Goal: Find specific page/section: Find specific page/section

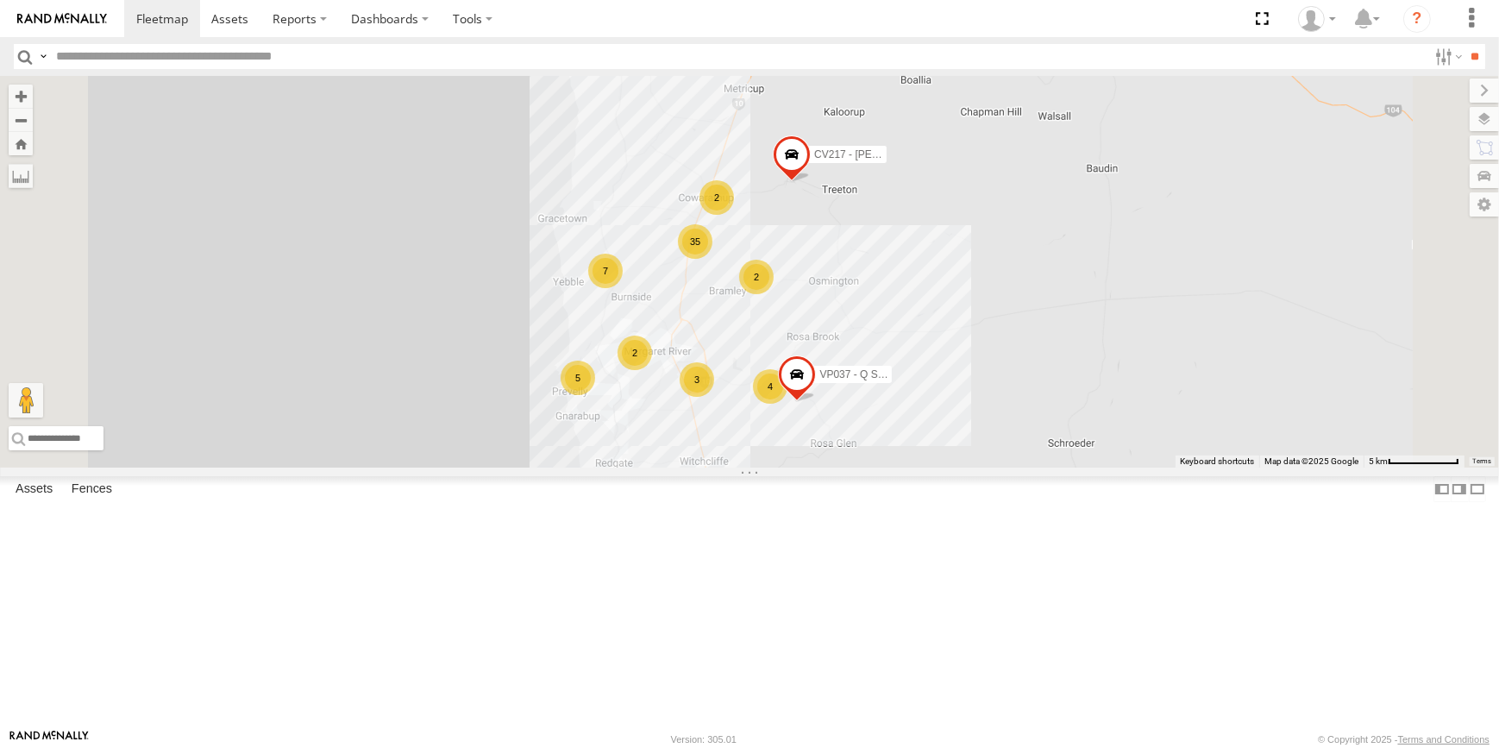
drag, startPoint x: 1041, startPoint y: 436, endPoint x: 1141, endPoint y: 276, distance: 188.3
click at [1123, 351] on div "CV106 - Spare CV213 - [PERSON_NAME] CV381 - MRRC CV210 - [PERSON_NAME] CV283 - …" at bounding box center [749, 272] width 1499 height 392
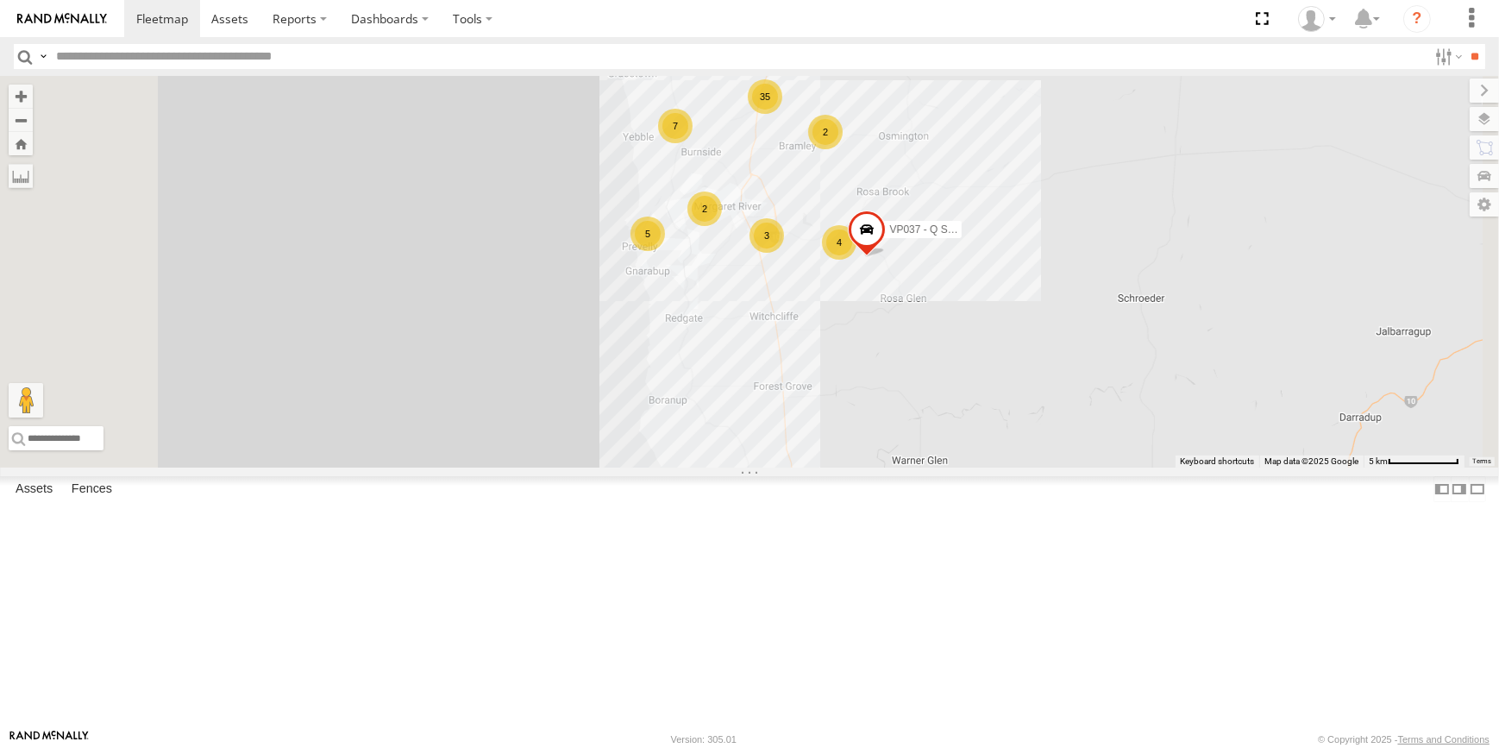
drag, startPoint x: 1061, startPoint y: 668, endPoint x: 1068, endPoint y: 640, distance: 29.3
click at [1068, 467] on div "CV106 - Spare CV213 - [PERSON_NAME] CV381 - MRRC CV210 - [PERSON_NAME] CV283 - …" at bounding box center [749, 272] width 1499 height 392
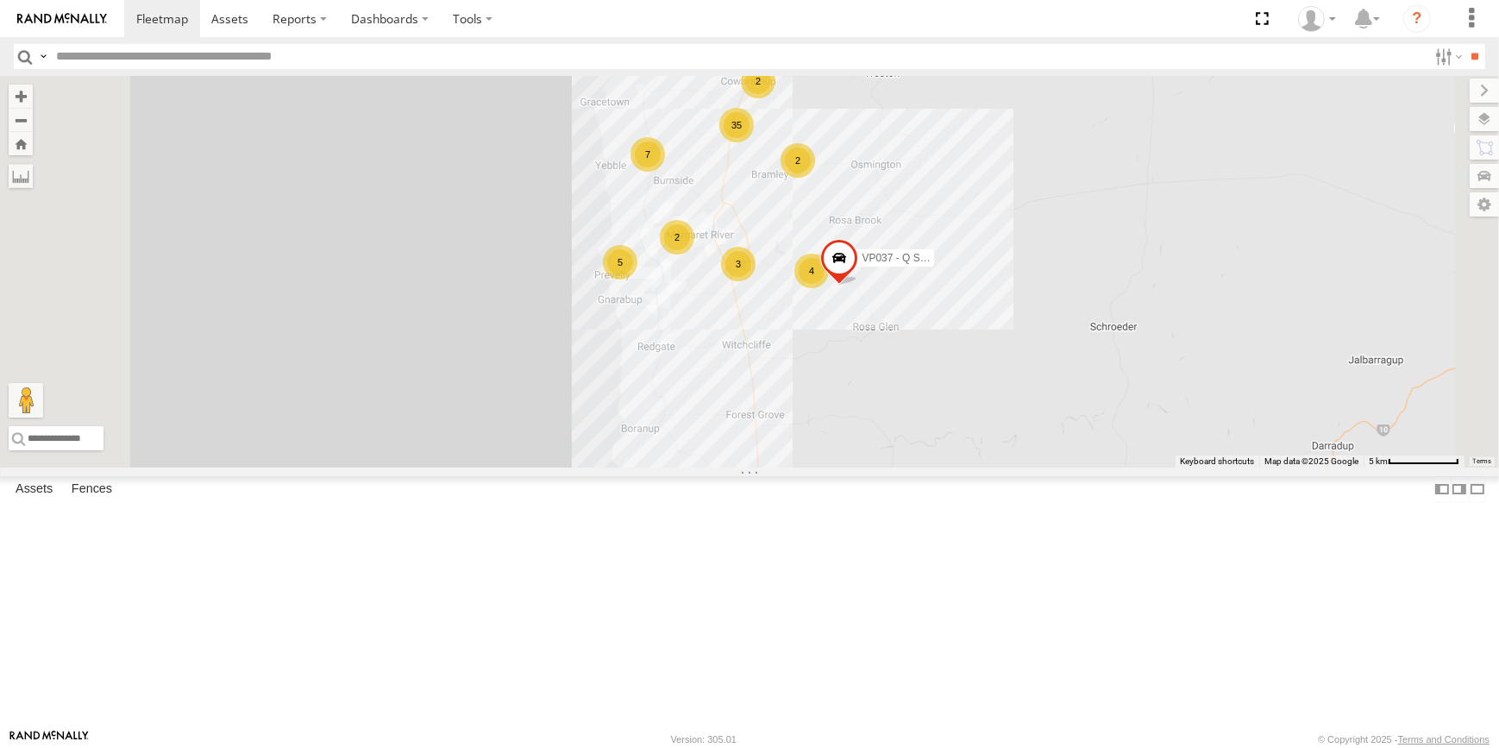
drag, startPoint x: 1283, startPoint y: 208, endPoint x: 1231, endPoint y: 310, distance: 114.2
click at [1231, 310] on div "CV106 - Spare CV213 - [PERSON_NAME] CV381 - MRRC CV210 - [PERSON_NAME] CV283 - …" at bounding box center [749, 272] width 1499 height 392
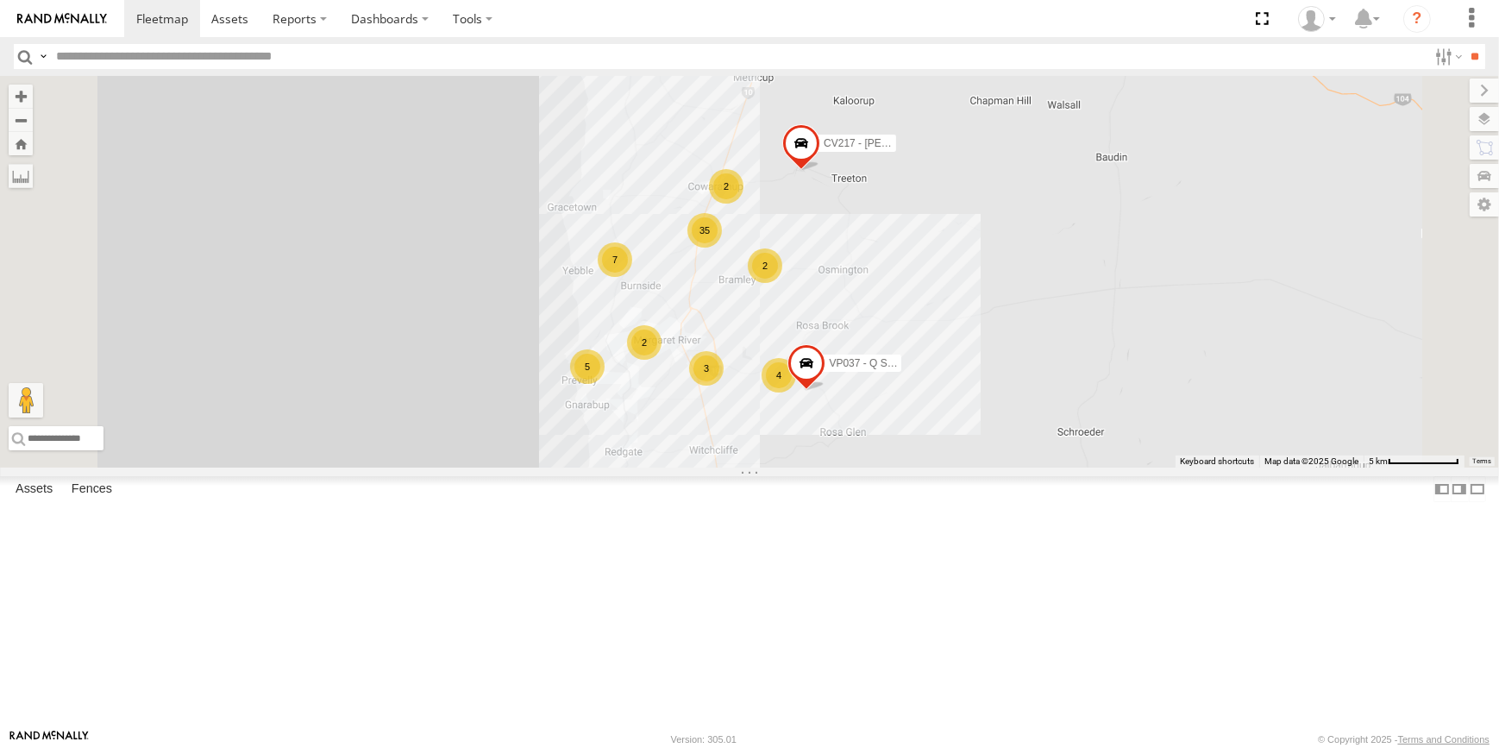
drag, startPoint x: 1150, startPoint y: 498, endPoint x: 1150, endPoint y: 509, distance: 11.2
click at [1150, 467] on div "CV106 - Spare CV213 - [PERSON_NAME] CV381 - MRRC CV210 - [PERSON_NAME] CV283 - …" at bounding box center [749, 272] width 1499 height 392
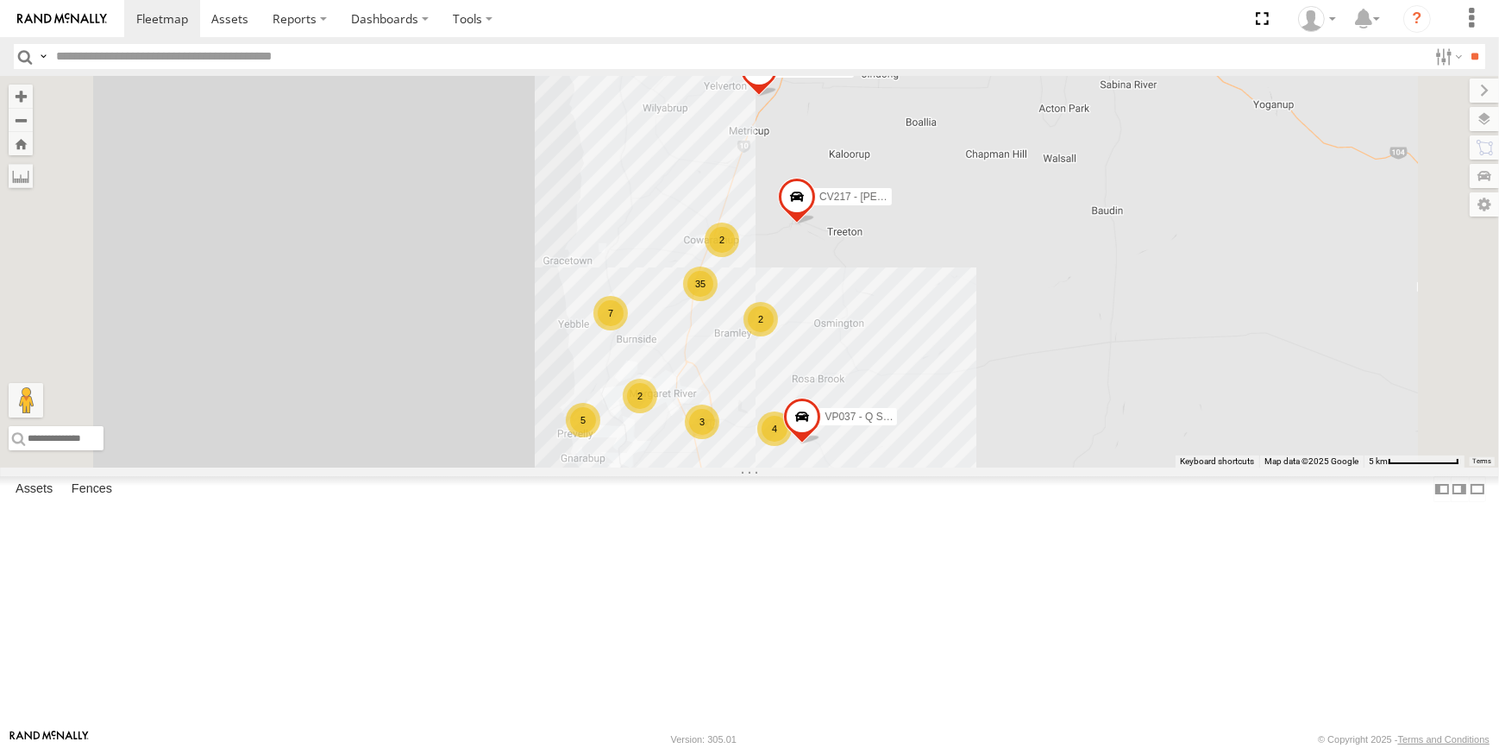
click at [1146, 467] on div "CV106 - Spare CV213 - [PERSON_NAME] CV381 - MRRC CV210 - [PERSON_NAME] CV283 - …" at bounding box center [749, 272] width 1499 height 392
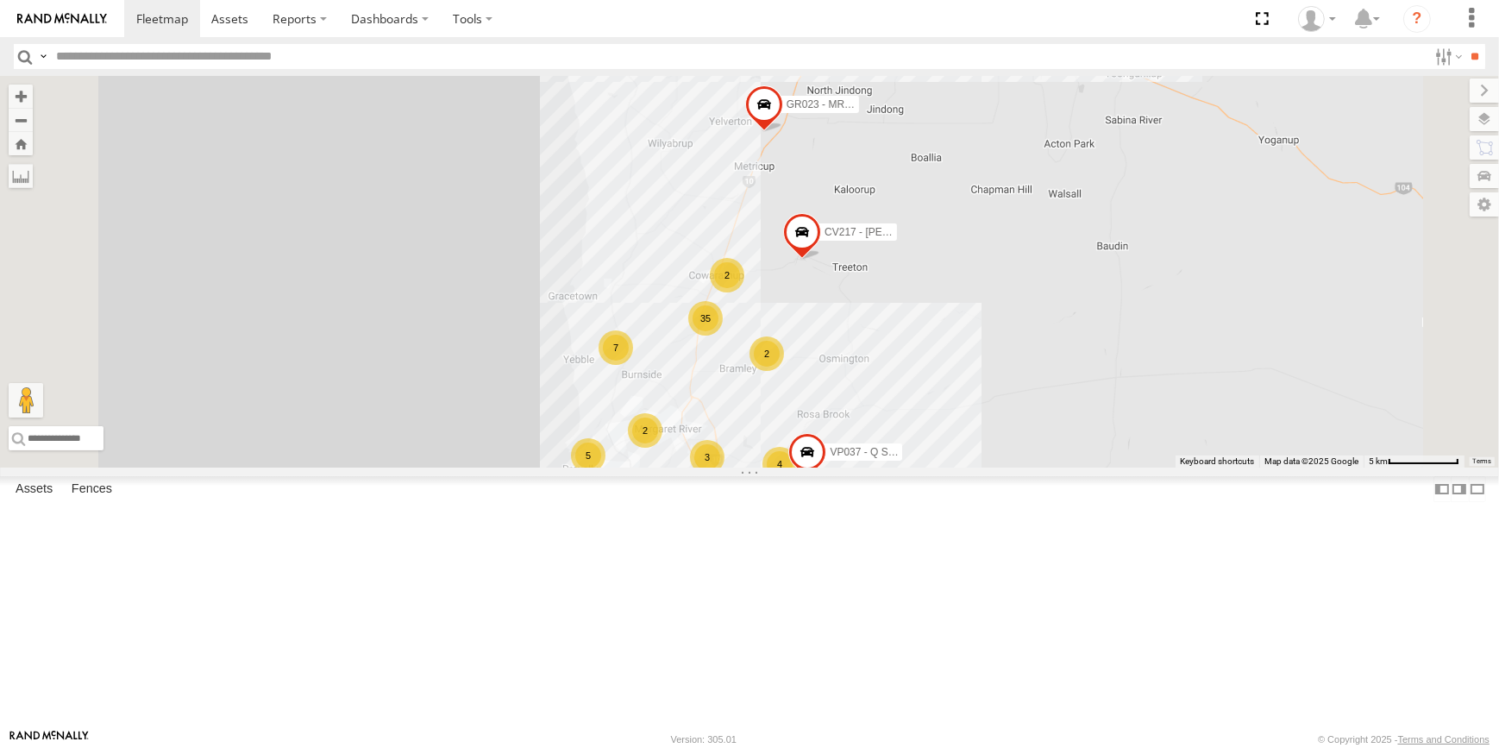
drag, startPoint x: 1255, startPoint y: 413, endPoint x: 1255, endPoint y: 424, distance: 11.2
click at [1255, 422] on div "CV106 - Spare CV213 - [PERSON_NAME] CV381 - MRRC CV210 - [PERSON_NAME] CV283 - …" at bounding box center [749, 272] width 1499 height 392
click at [1258, 446] on div "CV106 - Spare CV213 - [PERSON_NAME] CV381 - MRRC CV210 - [PERSON_NAME] CV283 - …" at bounding box center [749, 272] width 1499 height 392
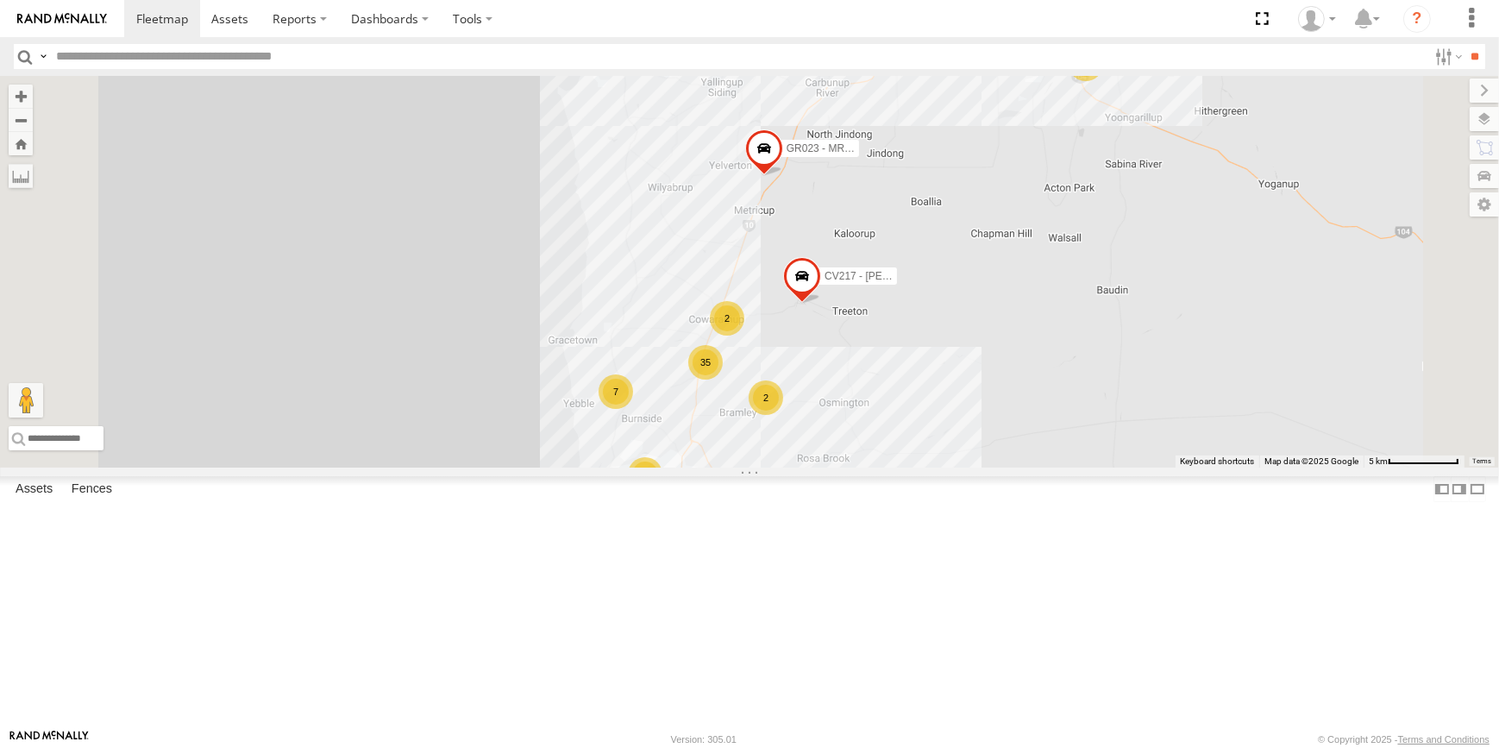
drag, startPoint x: 1258, startPoint y: 461, endPoint x: 1250, endPoint y: 496, distance: 35.4
click at [1250, 467] on div "CV106 - Spare CV213 - [PERSON_NAME] CV381 - MRRC CV210 - [PERSON_NAME] CV283 - …" at bounding box center [749, 272] width 1499 height 392
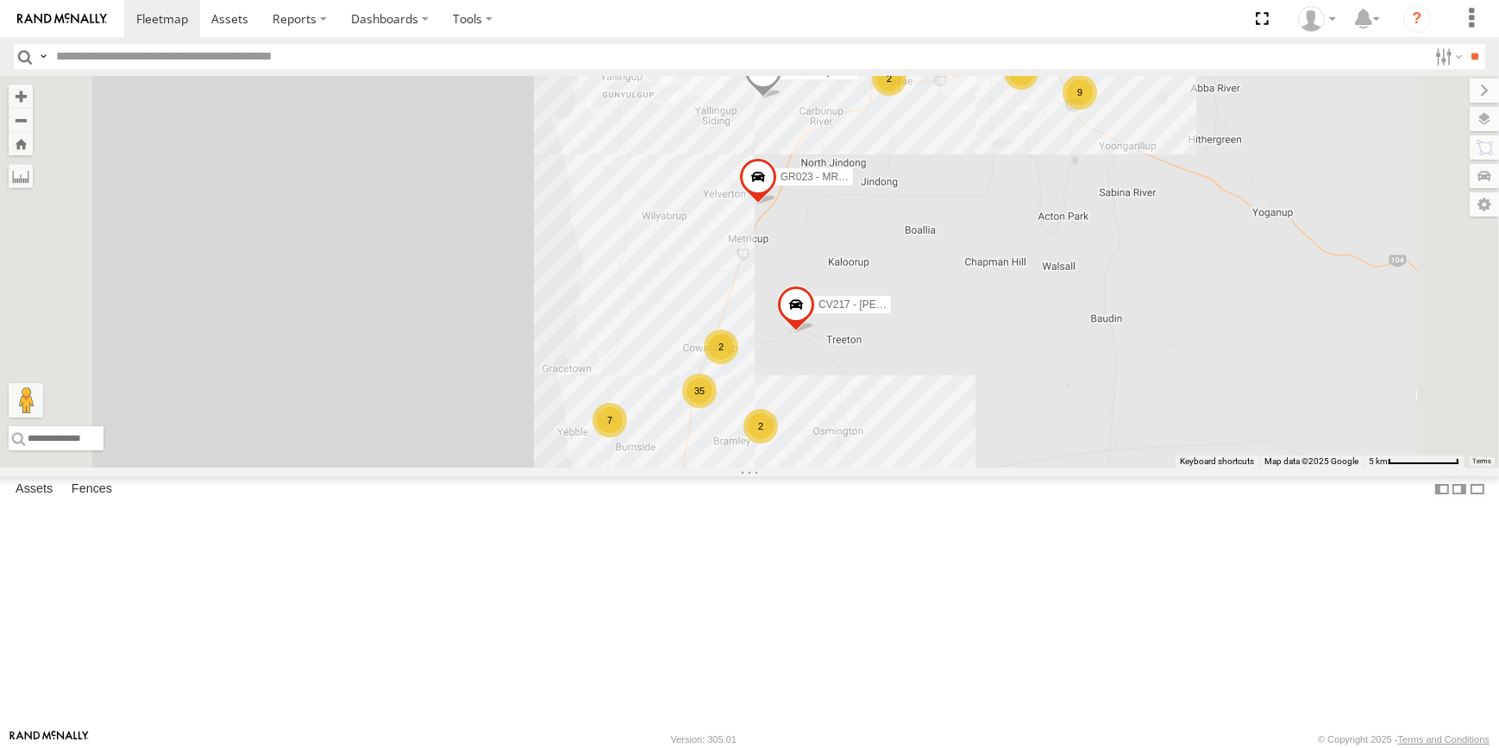
click at [1195, 342] on div "CV106 - Spare CV213 - [PERSON_NAME] CV381 - MRRC CV210 - [PERSON_NAME] CV283 - …" at bounding box center [749, 272] width 1499 height 392
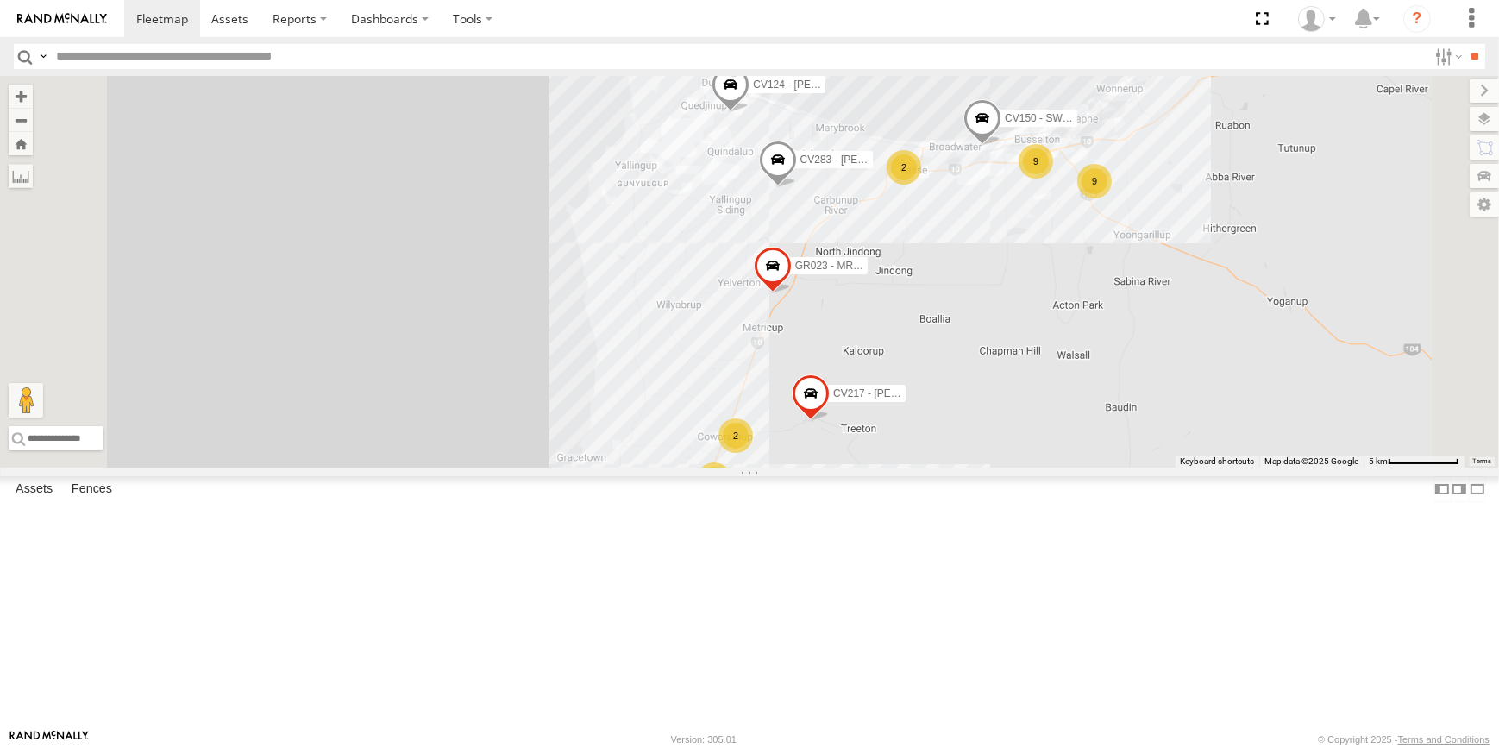
drag, startPoint x: 1197, startPoint y: 391, endPoint x: 1195, endPoint y: 407, distance: 16.5
click at [1195, 405] on div "CV106 - Spare CV213 - [PERSON_NAME] CV381 - MRRC CV210 - [PERSON_NAME] CV283 - …" at bounding box center [749, 272] width 1499 height 392
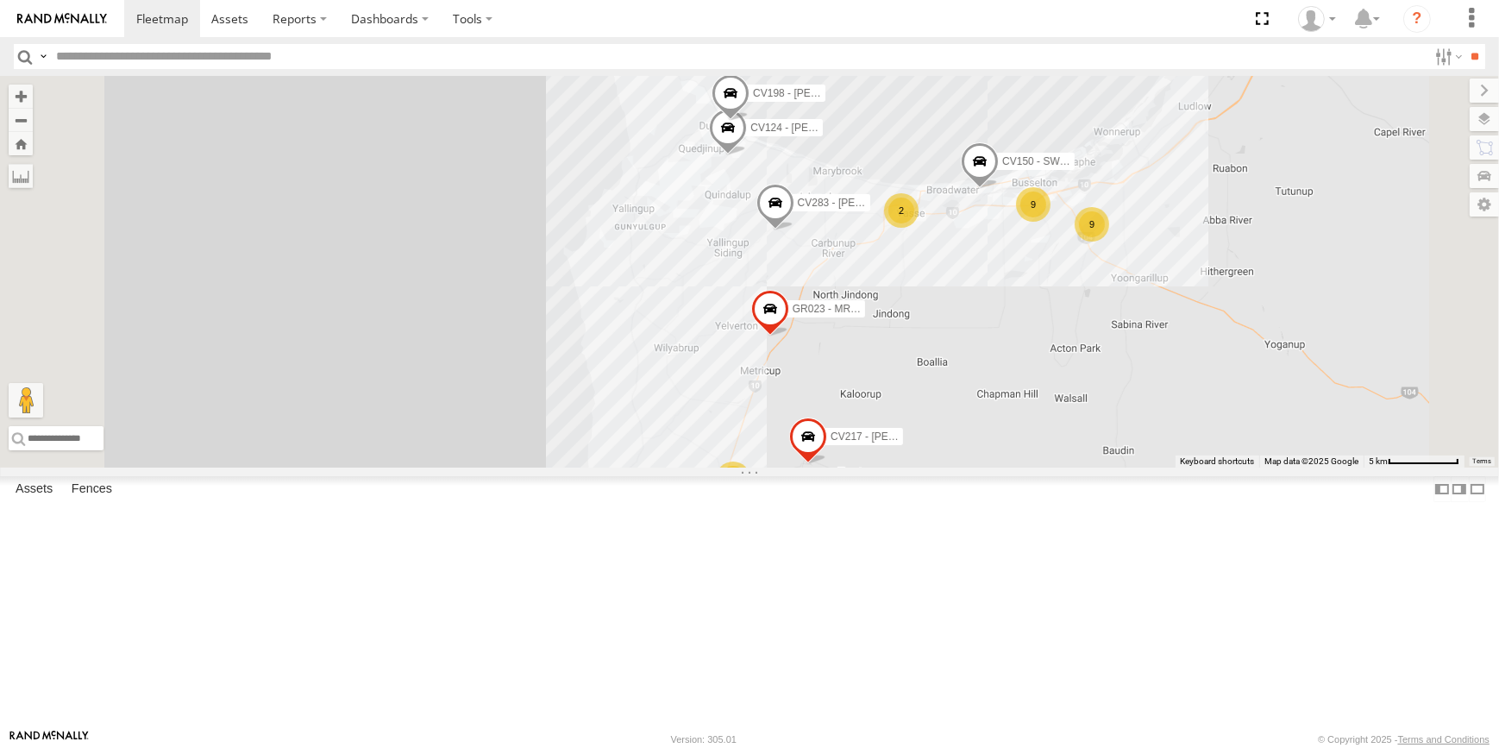
click at [1193, 467] on div "CV106 - Spare CV213 - [PERSON_NAME] CV381 - MRRC CV210 - [PERSON_NAME] CV283 - …" at bounding box center [749, 272] width 1499 height 392
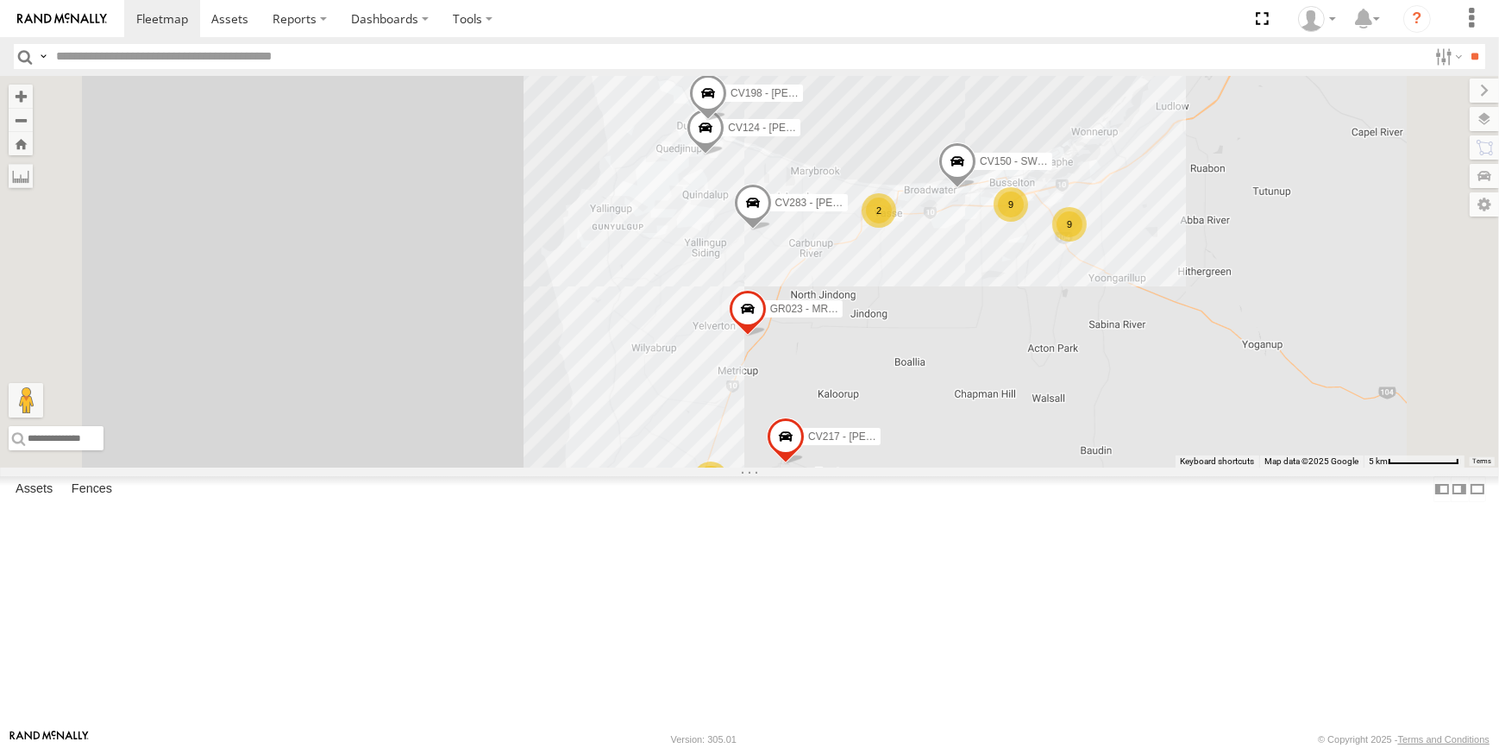
click at [1107, 422] on div "CV106 - Spare CV213 - [PERSON_NAME] CV381 - MRRC CV210 - [PERSON_NAME] CV283 - …" at bounding box center [749, 272] width 1499 height 392
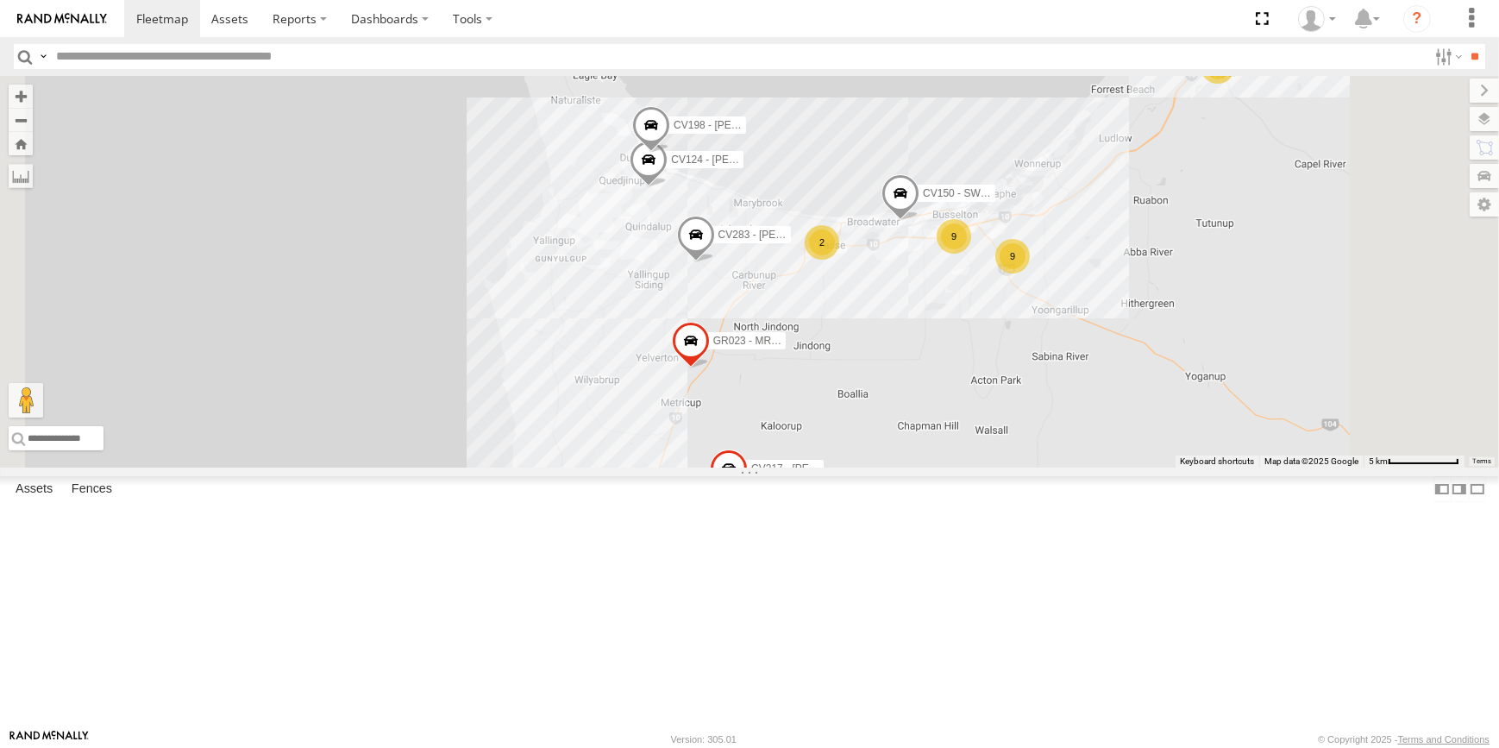
click at [1348, 415] on div "CV106 - Spare CV213 - [PERSON_NAME] CV381 - MRRC CV210 - [PERSON_NAME] CV283 - …" at bounding box center [749, 272] width 1499 height 392
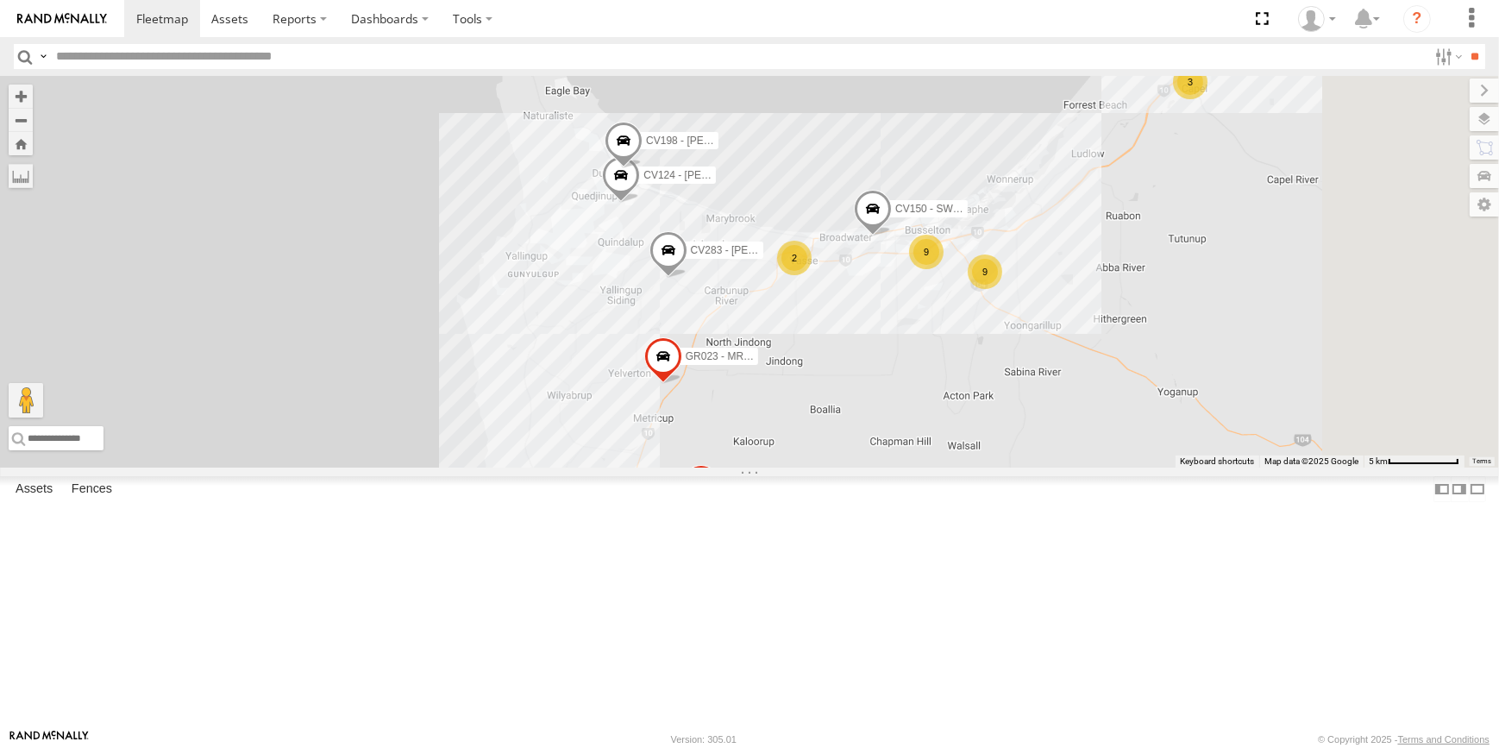
click at [1270, 435] on div "CV106 - Spare CV213 - [PERSON_NAME] CV381 - MRRC CV210 - [PERSON_NAME] CV283 - …" at bounding box center [749, 272] width 1499 height 392
click at [1226, 460] on div "CV106 - Spare CV213 - [PERSON_NAME] CV381 - MRRC CV210 - [PERSON_NAME] CV283 - …" at bounding box center [749, 272] width 1499 height 392
drag, startPoint x: 1223, startPoint y: 468, endPoint x: 1176, endPoint y: 505, distance: 59.5
click at [1198, 467] on div "CV106 - Spare CV213 - [PERSON_NAME] CV381 - MRRC CV210 - [PERSON_NAME] CV283 - …" at bounding box center [749, 272] width 1499 height 392
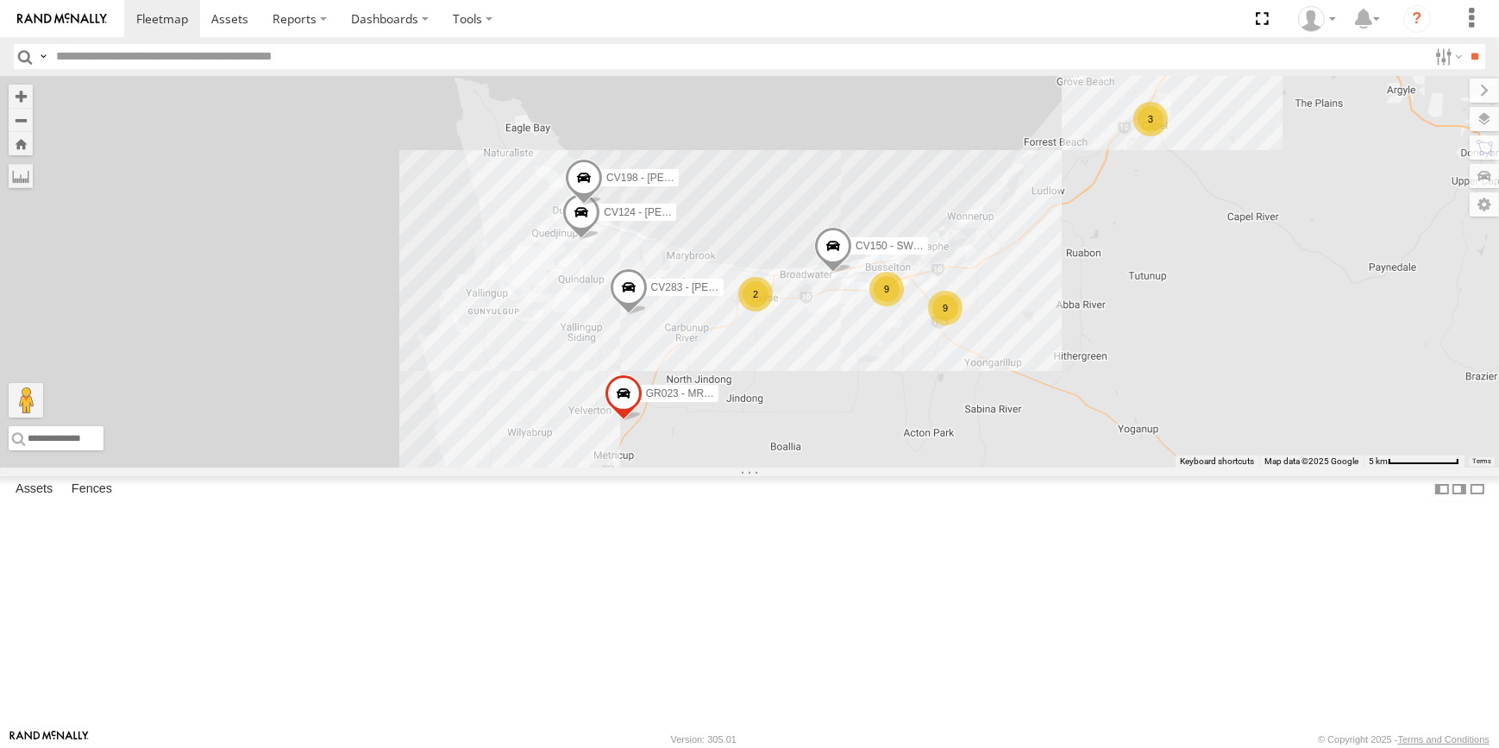
click at [1377, 401] on div "CV106 - Spare CV213 - [PERSON_NAME] CV381 - MRRC CV210 - [PERSON_NAME] CV283 - …" at bounding box center [749, 272] width 1499 height 392
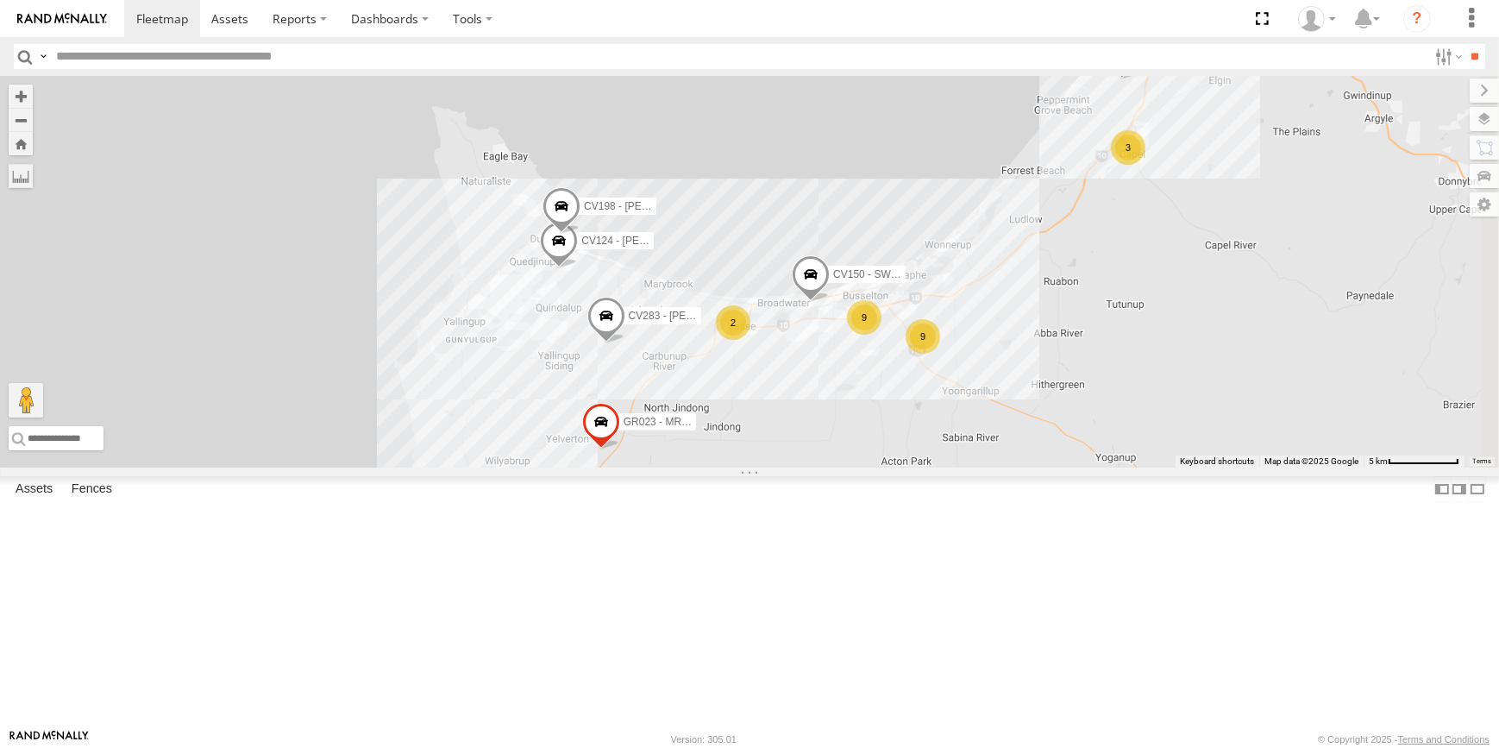
drag, startPoint x: 1361, startPoint y: 433, endPoint x: 1346, endPoint y: 443, distance: 18.7
click at [1346, 442] on div "CV106 - Spare CV213 - [PERSON_NAME] CV381 - MRRC CV210 - [PERSON_NAME] CV283 - …" at bounding box center [749, 272] width 1499 height 392
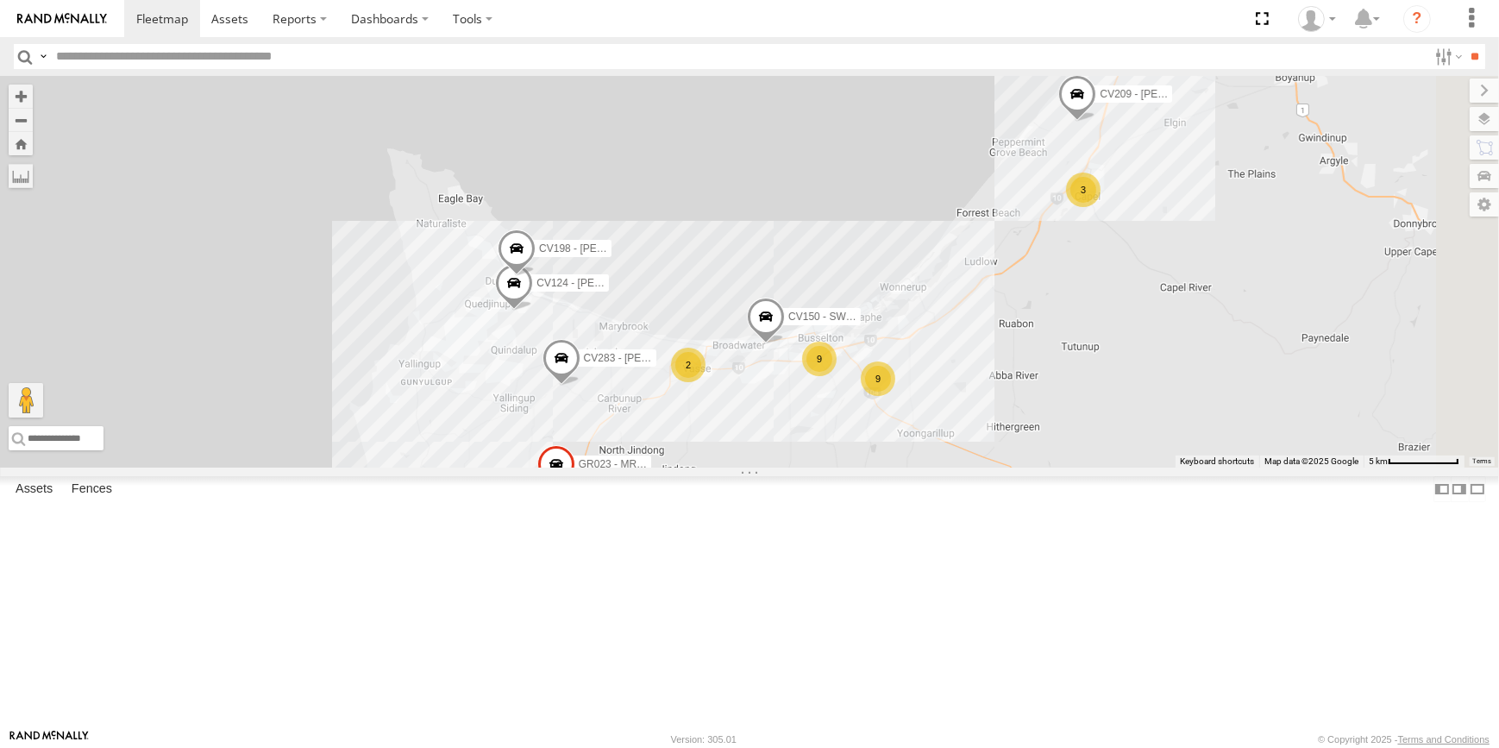
drag, startPoint x: 1268, startPoint y: 479, endPoint x: 1190, endPoint y: 500, distance: 80.6
click at [1263, 467] on div "CV106 - Spare CV213 - [PERSON_NAME] CV381 - MRRC CV210 - [PERSON_NAME] CV283 - …" at bounding box center [749, 272] width 1499 height 392
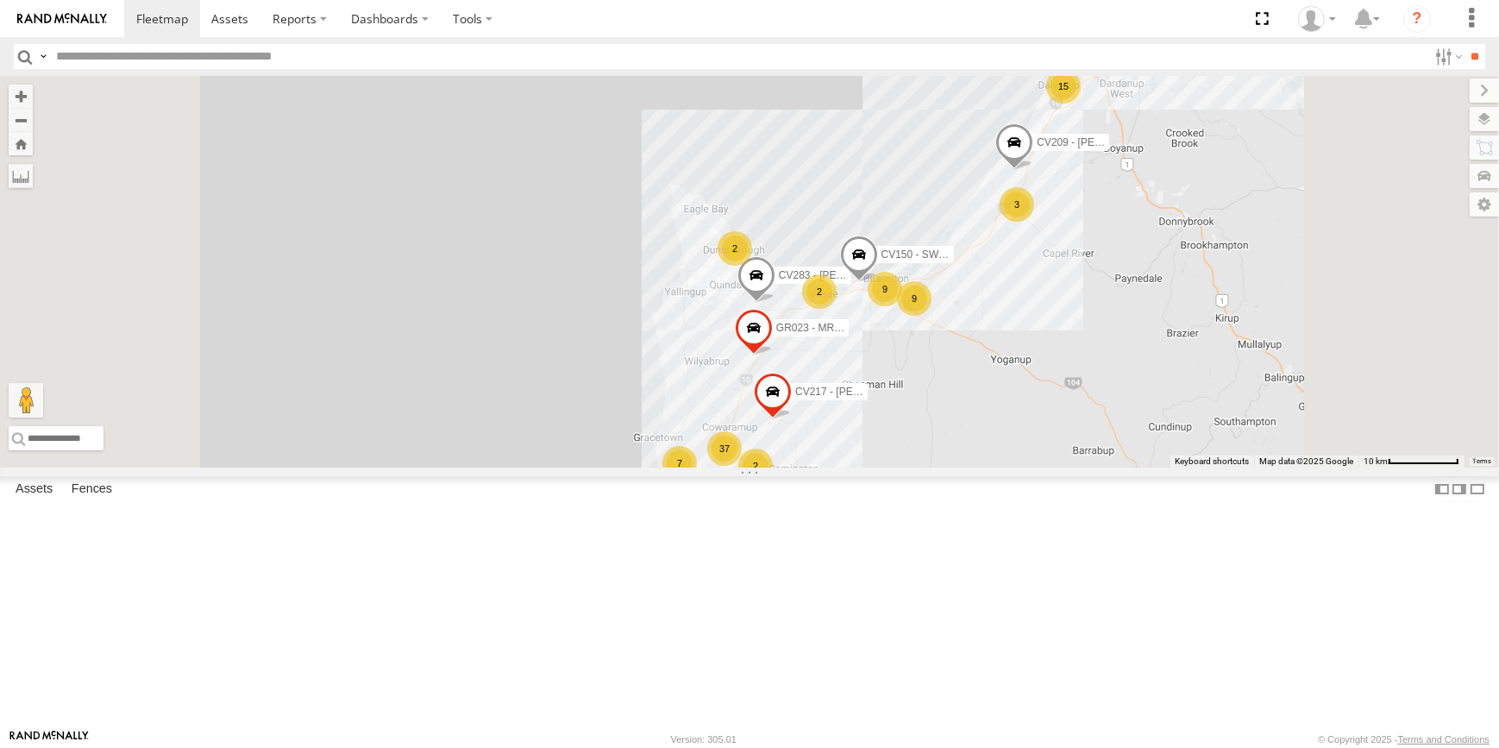
click at [1339, 255] on div "CV106 - Spare CV213 - [PERSON_NAME] CV381 - MRRC CV210 - [PERSON_NAME] CV283 - …" at bounding box center [749, 272] width 1499 height 392
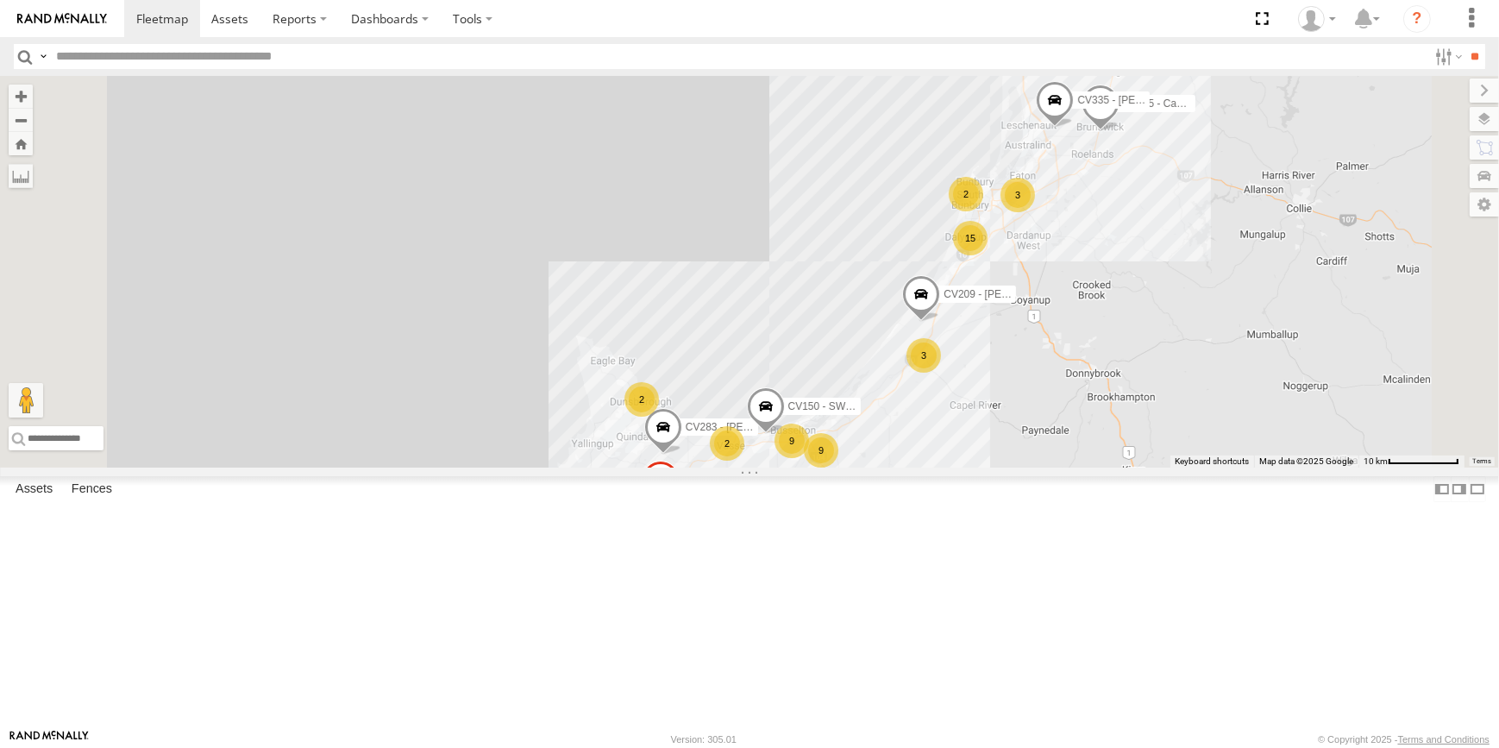
click at [1343, 301] on div "CV106 - Spare CV213 - [PERSON_NAME] CV381 - MRRC CV210 - [PERSON_NAME] CV283 - …" at bounding box center [749, 272] width 1499 height 392
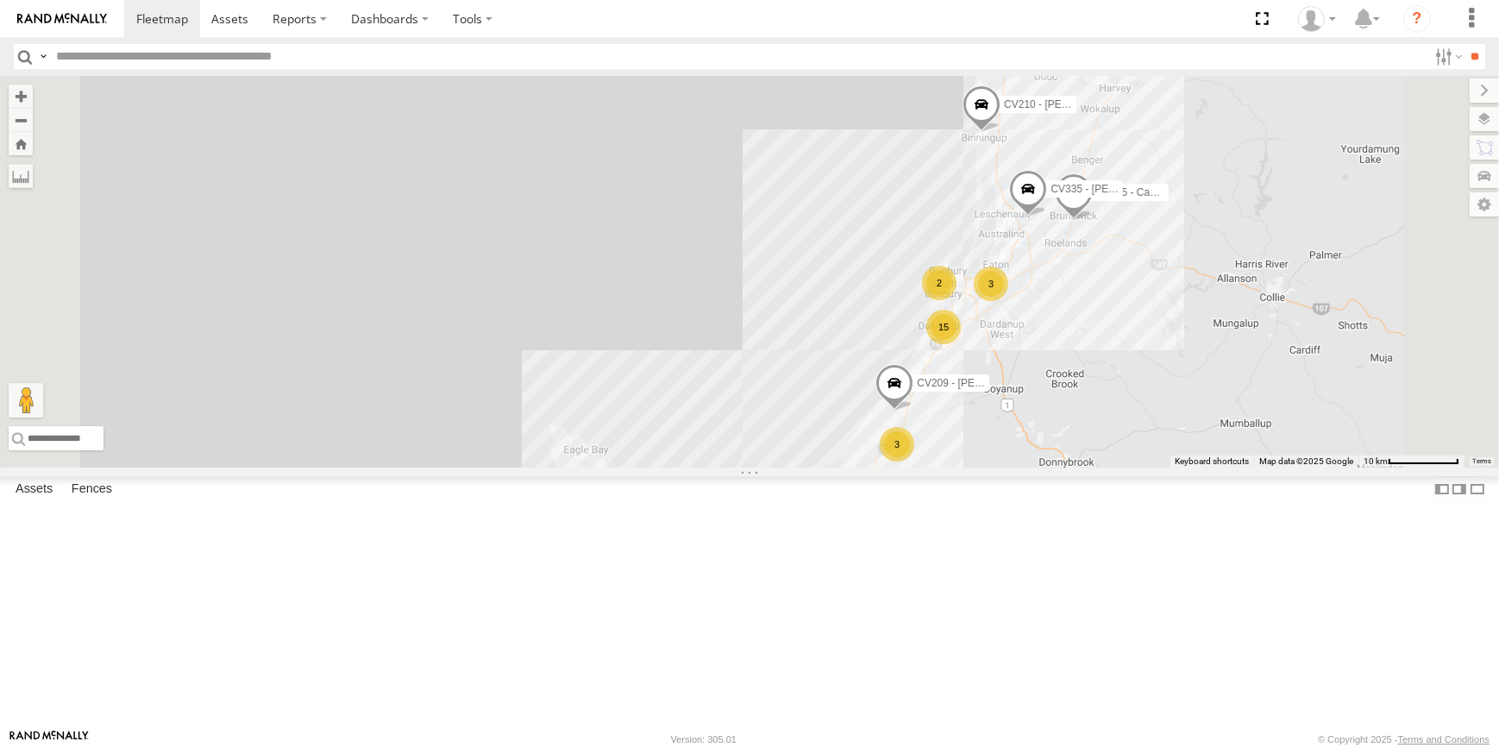
drag, startPoint x: 1335, startPoint y: 327, endPoint x: 1315, endPoint y: 402, distance: 77.6
click at [1320, 387] on div "CV106 - Spare CV213 - [PERSON_NAME] CV381 - MRRC CV210 - [PERSON_NAME] CV283 - …" at bounding box center [749, 272] width 1499 height 392
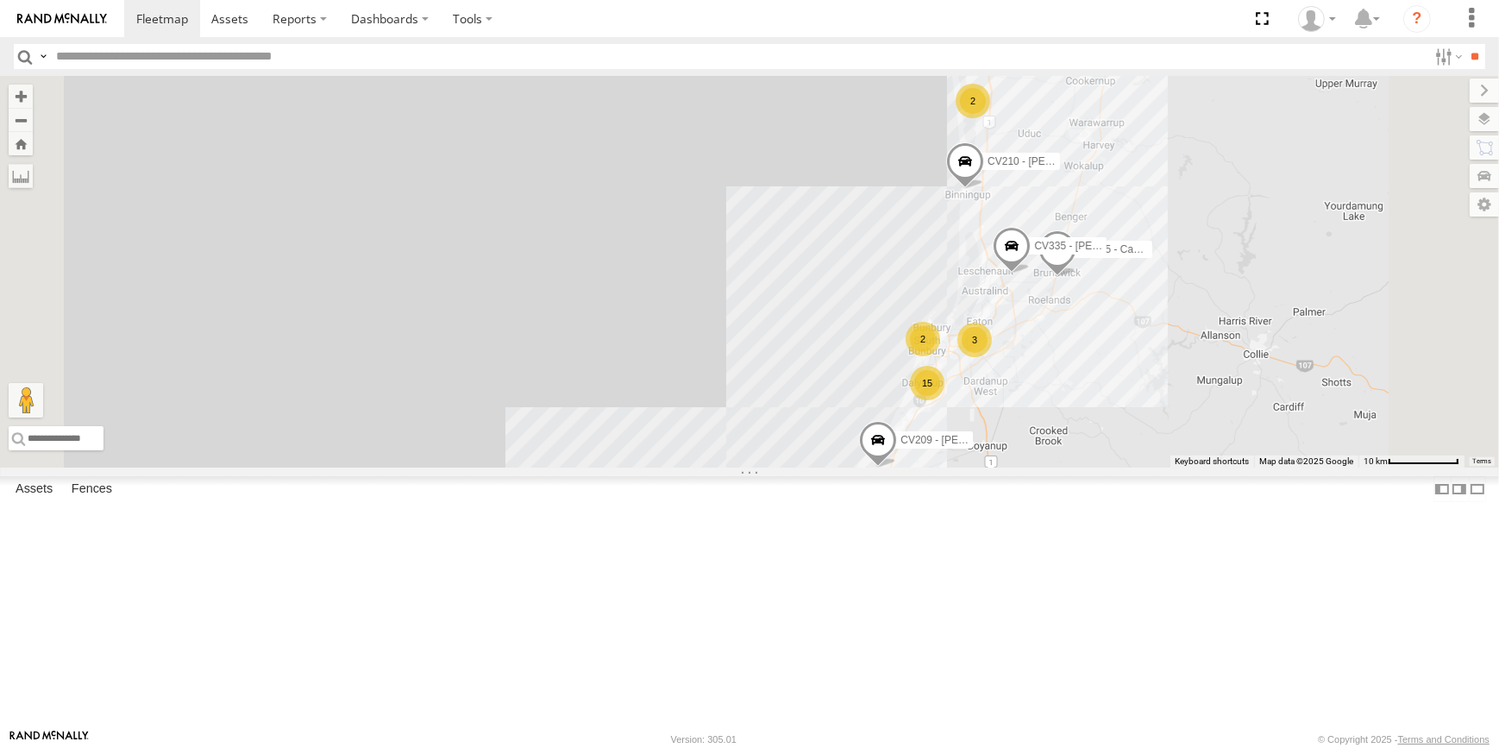
click at [1296, 328] on div "CV106 - Spare CV213 - [PERSON_NAME] CV381 - MRRC CV210 - [PERSON_NAME] CV283 - …" at bounding box center [749, 272] width 1499 height 392
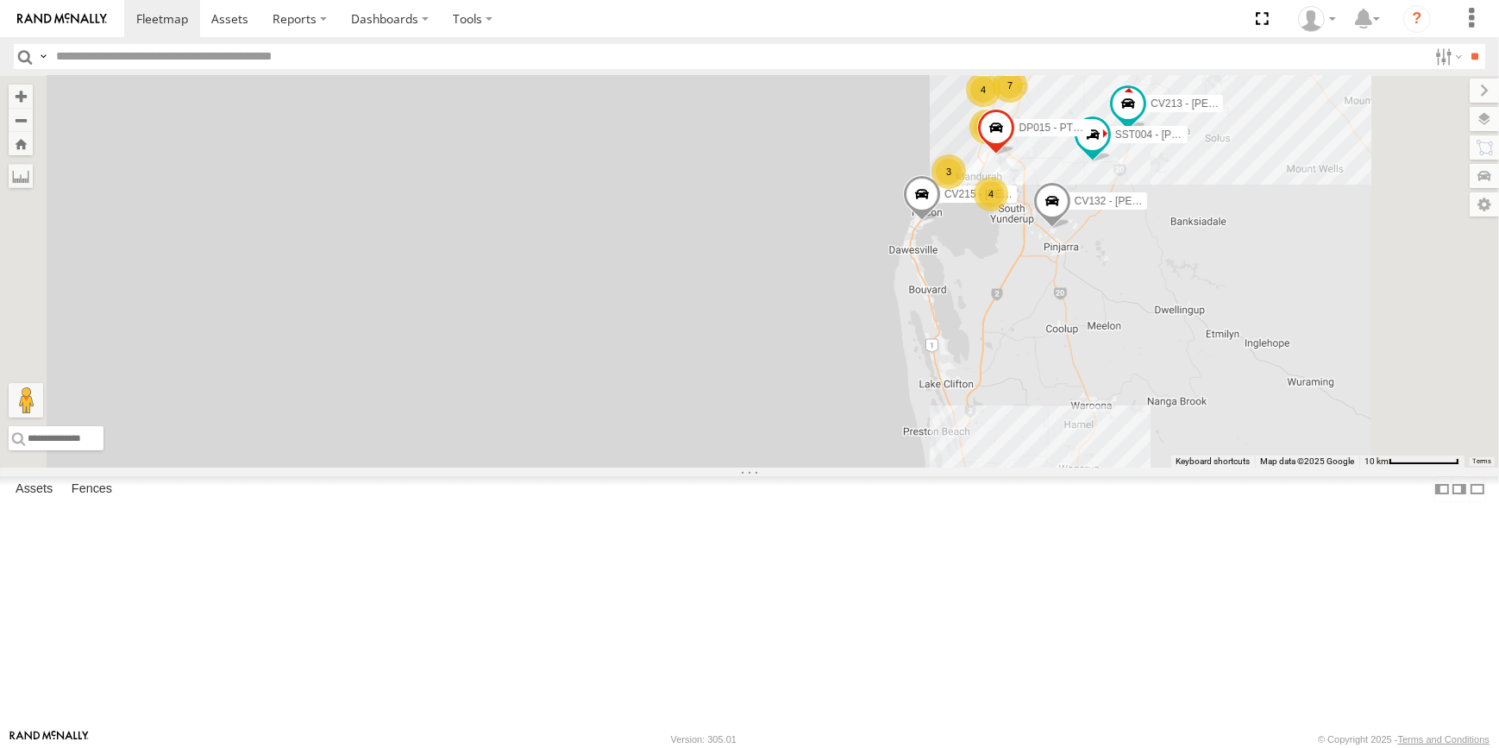
drag, startPoint x: 1296, startPoint y: 390, endPoint x: 1202, endPoint y: 480, distance: 129.9
click at [1202, 467] on div "CV106 - Spare CV213 - [PERSON_NAME] CV132 - [PERSON_NAME] CV381 - MRRC CV210 - …" at bounding box center [749, 272] width 1499 height 392
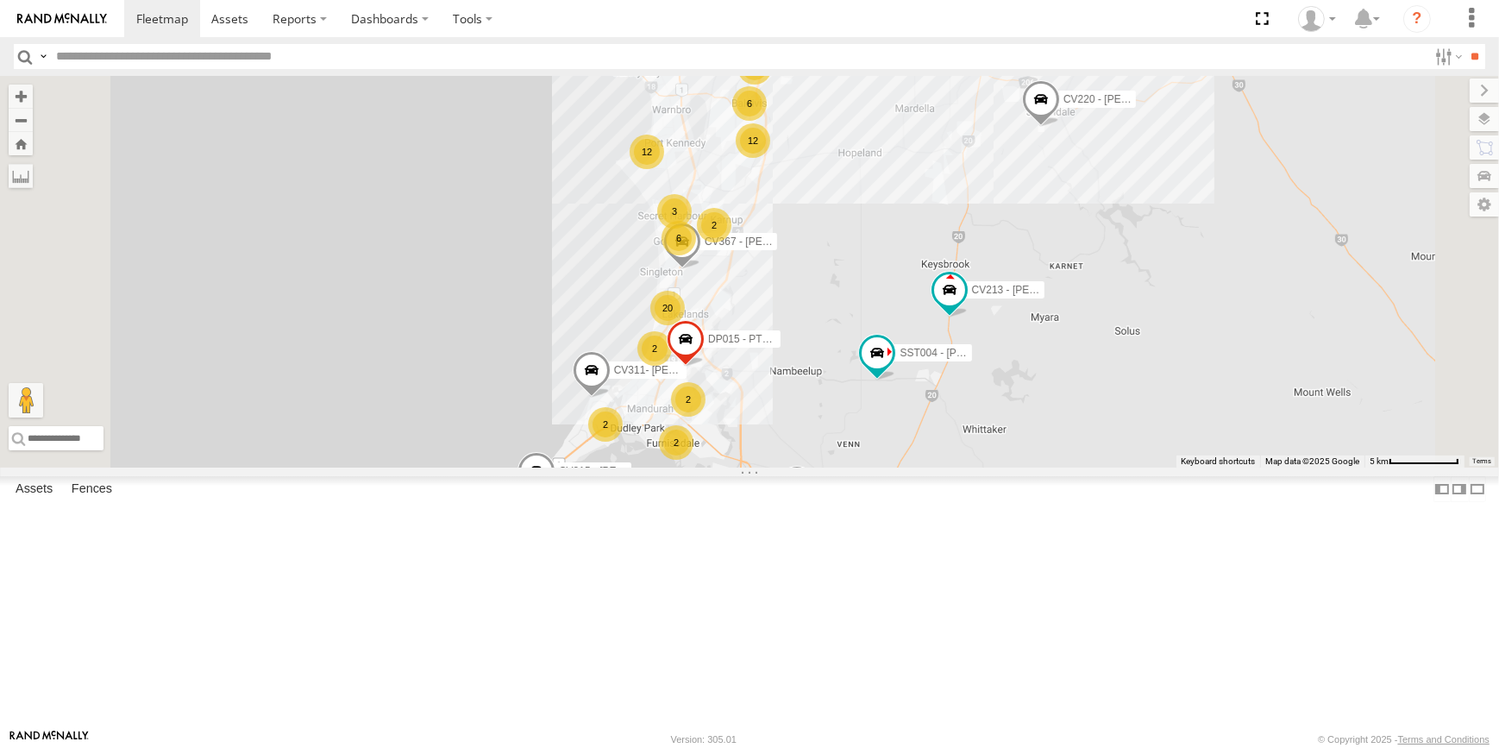
click at [1144, 293] on div "CV106 - Spare CV213 - [PERSON_NAME] CV132 - [PERSON_NAME] CV381 - MRRC CV210 - …" at bounding box center [749, 272] width 1499 height 392
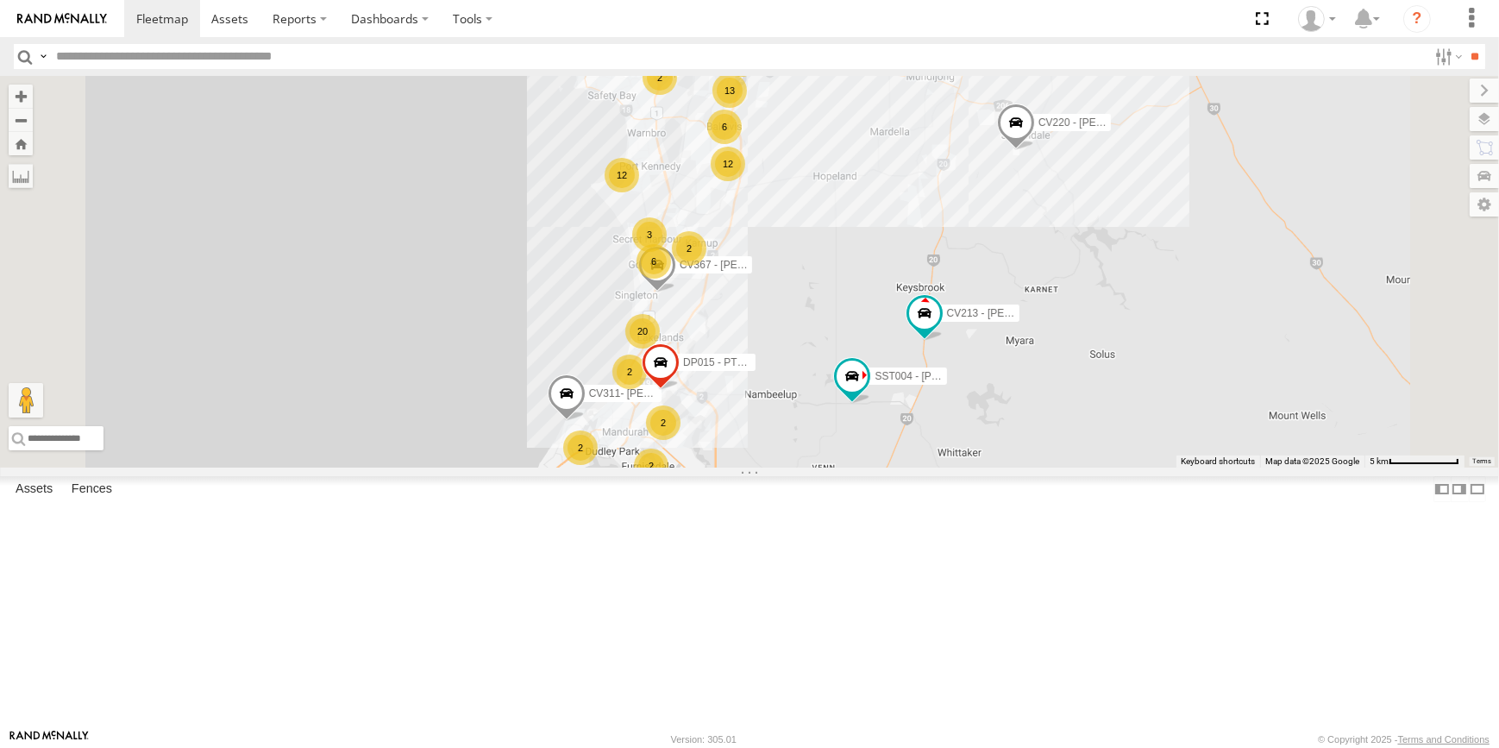
drag, startPoint x: 1106, startPoint y: 329, endPoint x: 1075, endPoint y: 377, distance: 57.4
click at [1075, 377] on div "CV106 - Spare CV213 - [PERSON_NAME] CV132 - [PERSON_NAME] CV381 - MRRC CV210 - …" at bounding box center [749, 272] width 1499 height 392
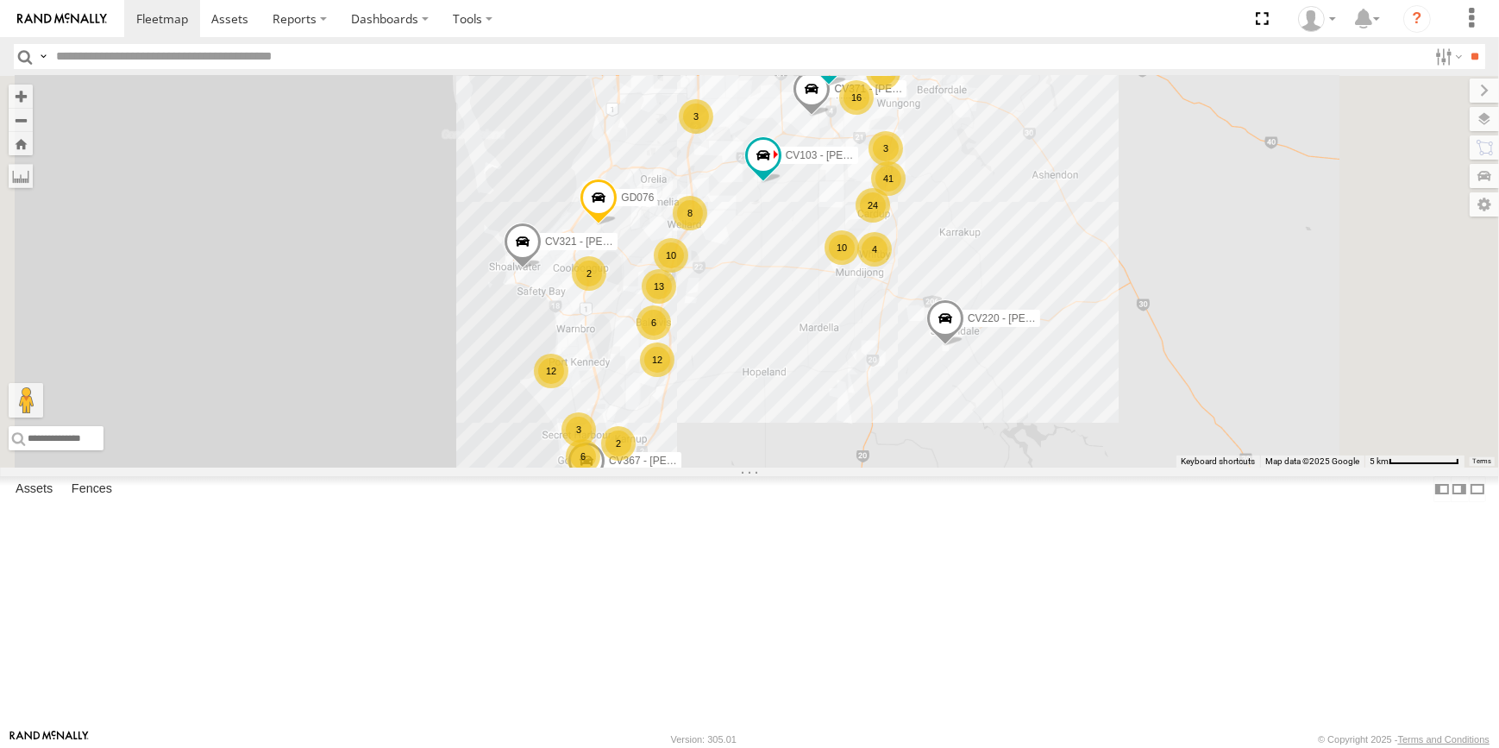
drag, startPoint x: 1036, startPoint y: 324, endPoint x: 1022, endPoint y: 383, distance: 60.3
click at [1022, 383] on div "CV106 - Spare CV213 - [PERSON_NAME] CV132 - [PERSON_NAME] CV381 - MRRC CV210 - …" at bounding box center [749, 272] width 1499 height 392
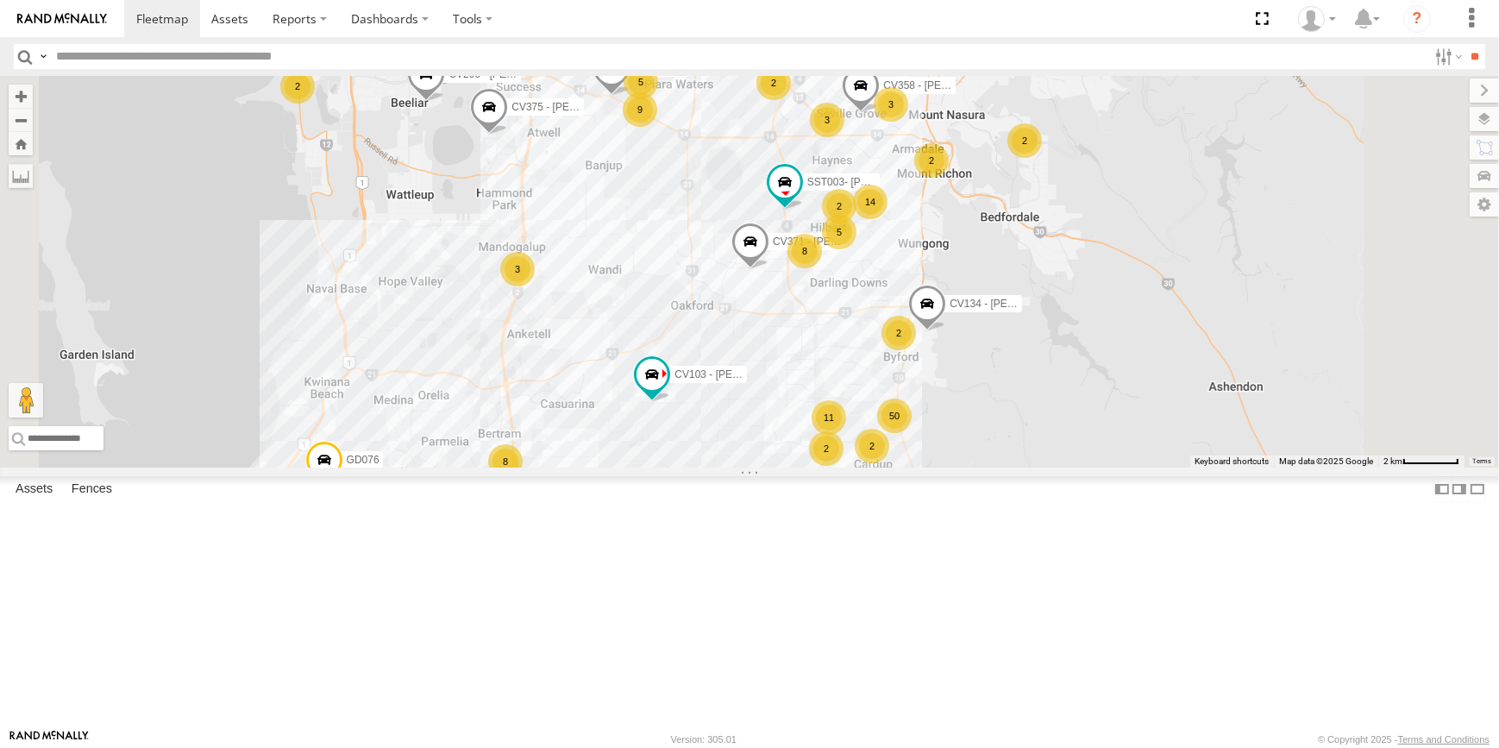
drag, startPoint x: 996, startPoint y: 242, endPoint x: 932, endPoint y: 340, distance: 117.2
click at [932, 338] on div "CV106 - Spare CV213 - [PERSON_NAME] CV132 - [PERSON_NAME] CV381 - MRRC CV210 - …" at bounding box center [749, 272] width 1499 height 392
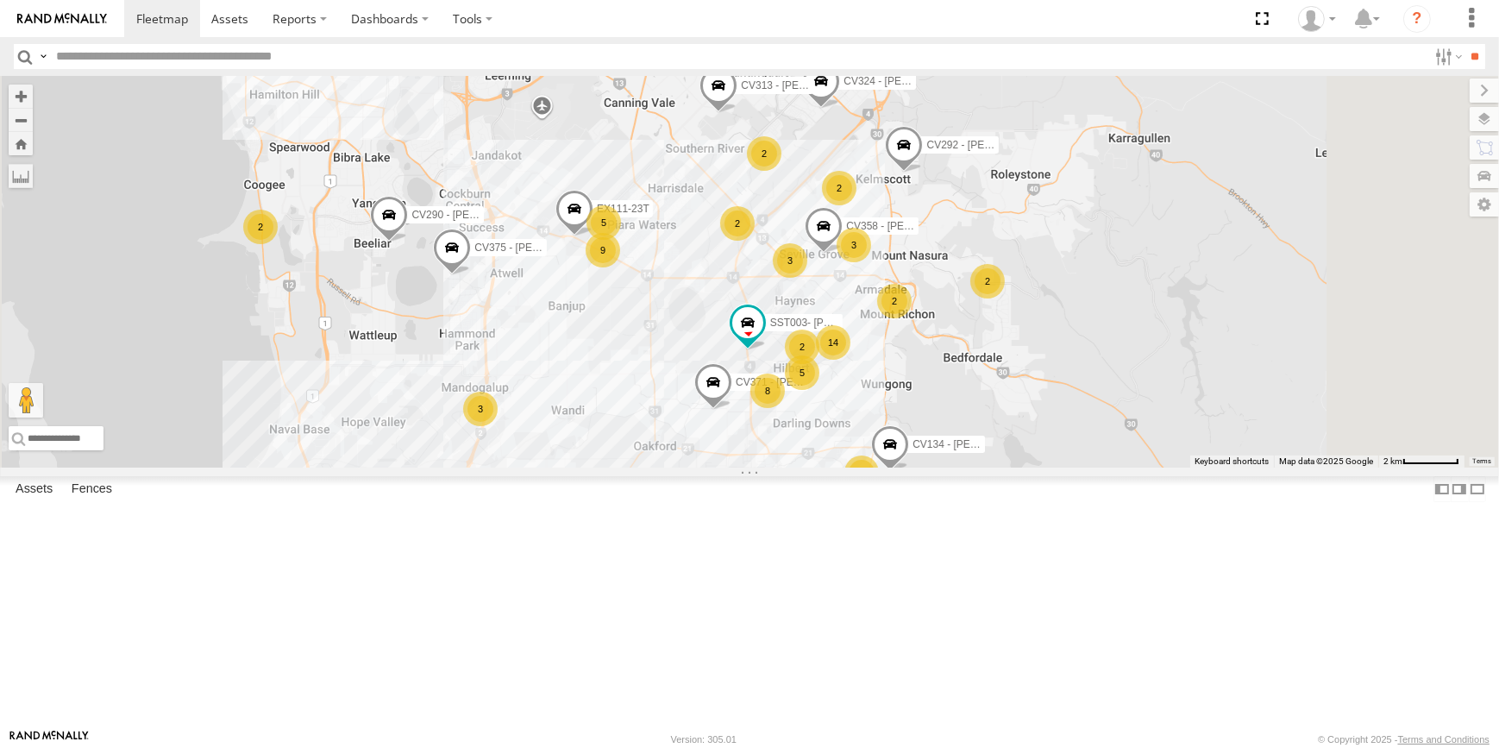
drag, startPoint x: 928, startPoint y: 175, endPoint x: 916, endPoint y: 287, distance: 112.8
click at [914, 287] on div "CV106 - Spare CV213 - [PERSON_NAME] CV132 - [PERSON_NAME] CV381 - MRRC CV210 - …" at bounding box center [749, 272] width 1499 height 392
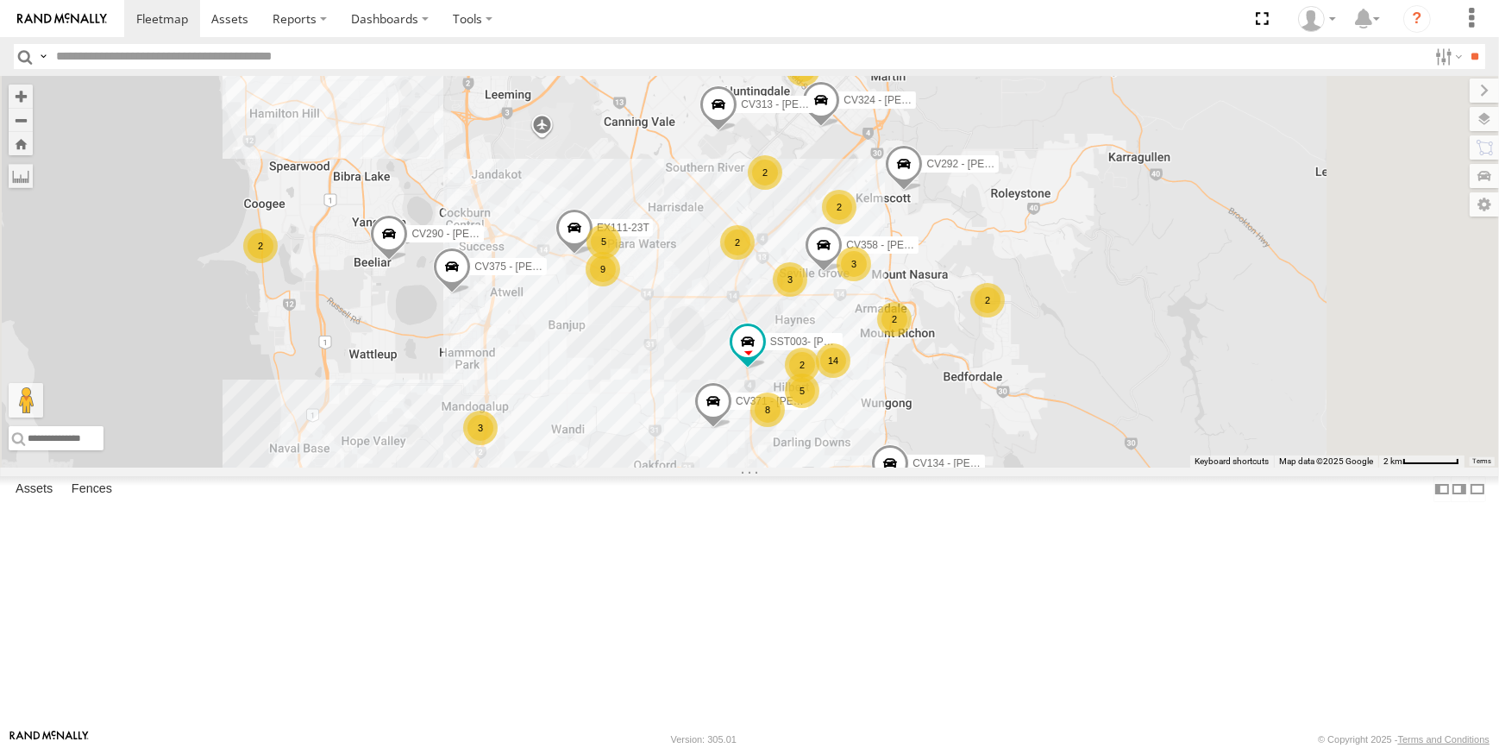
drag, startPoint x: 1085, startPoint y: 283, endPoint x: 1085, endPoint y: 311, distance: 28.5
click at [1085, 311] on div "CV106 - Spare CV213 - [PERSON_NAME] CV132 - [PERSON_NAME] CV381 - MRRC CV210 - …" at bounding box center [749, 272] width 1499 height 392
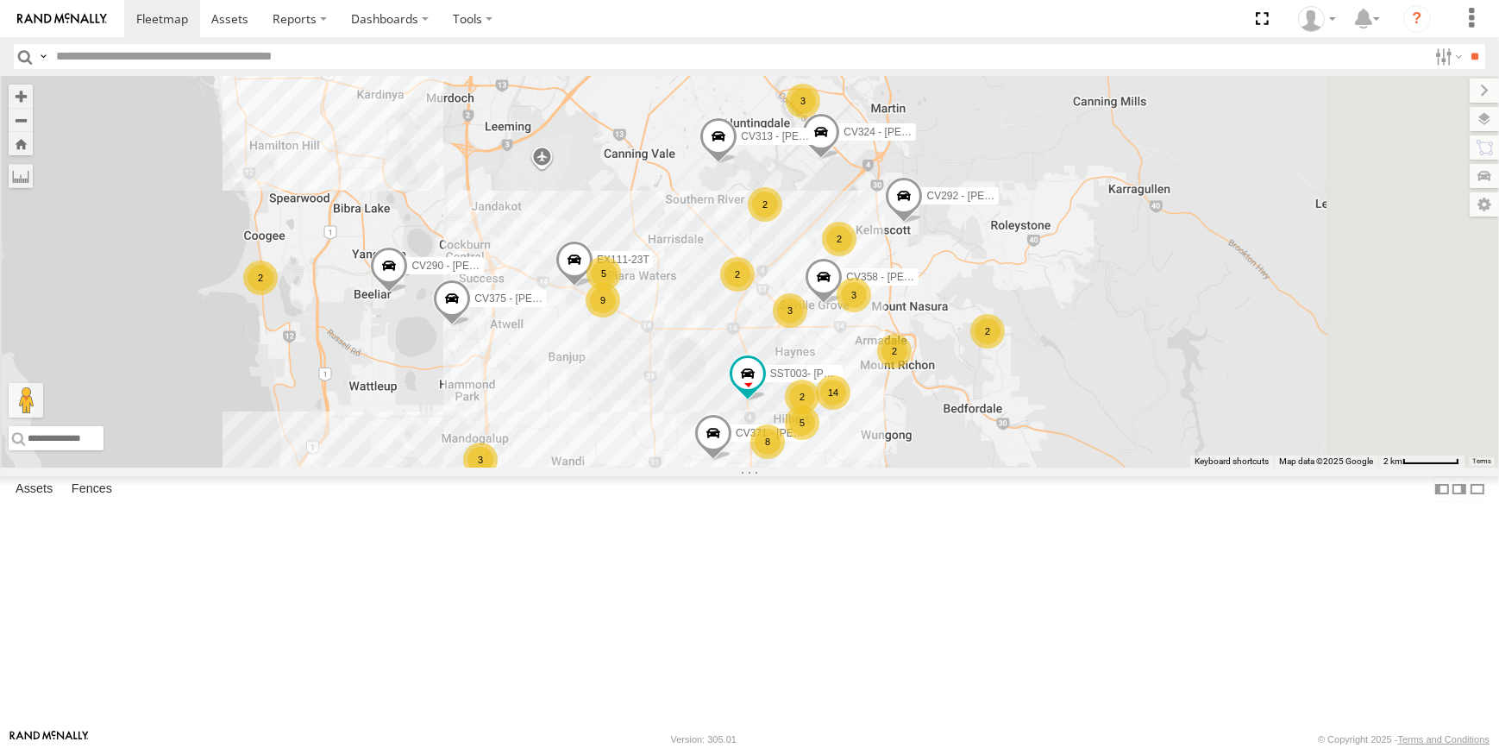
click at [820, 118] on div "3" at bounding box center [803, 101] width 35 height 35
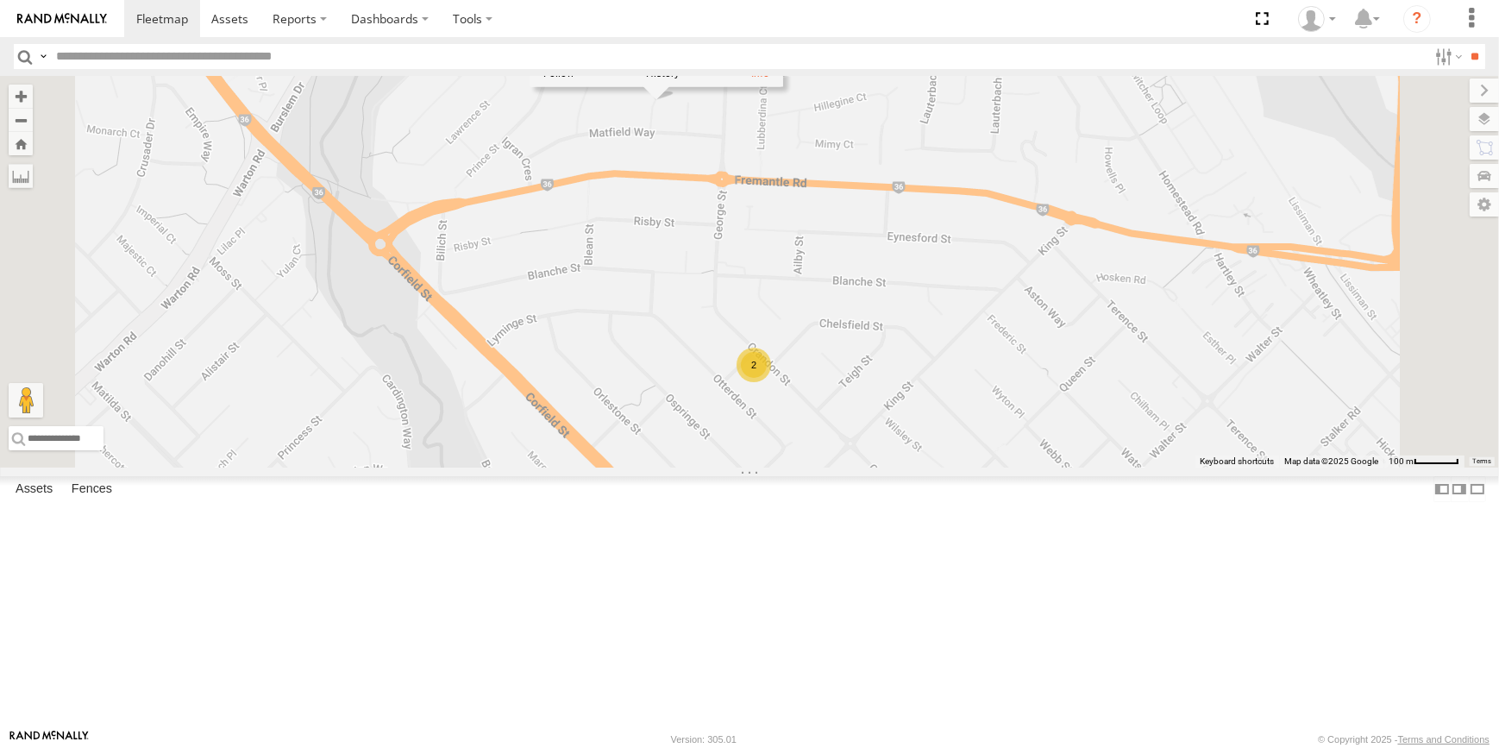
drag, startPoint x: 875, startPoint y: 281, endPoint x: 877, endPoint y: 345, distance: 63.8
click at [877, 344] on div "CV106 - Spare CV213 - [PERSON_NAME] CV132 - [PERSON_NAME] CV381 - MRRC CV210 - …" at bounding box center [749, 272] width 1499 height 392
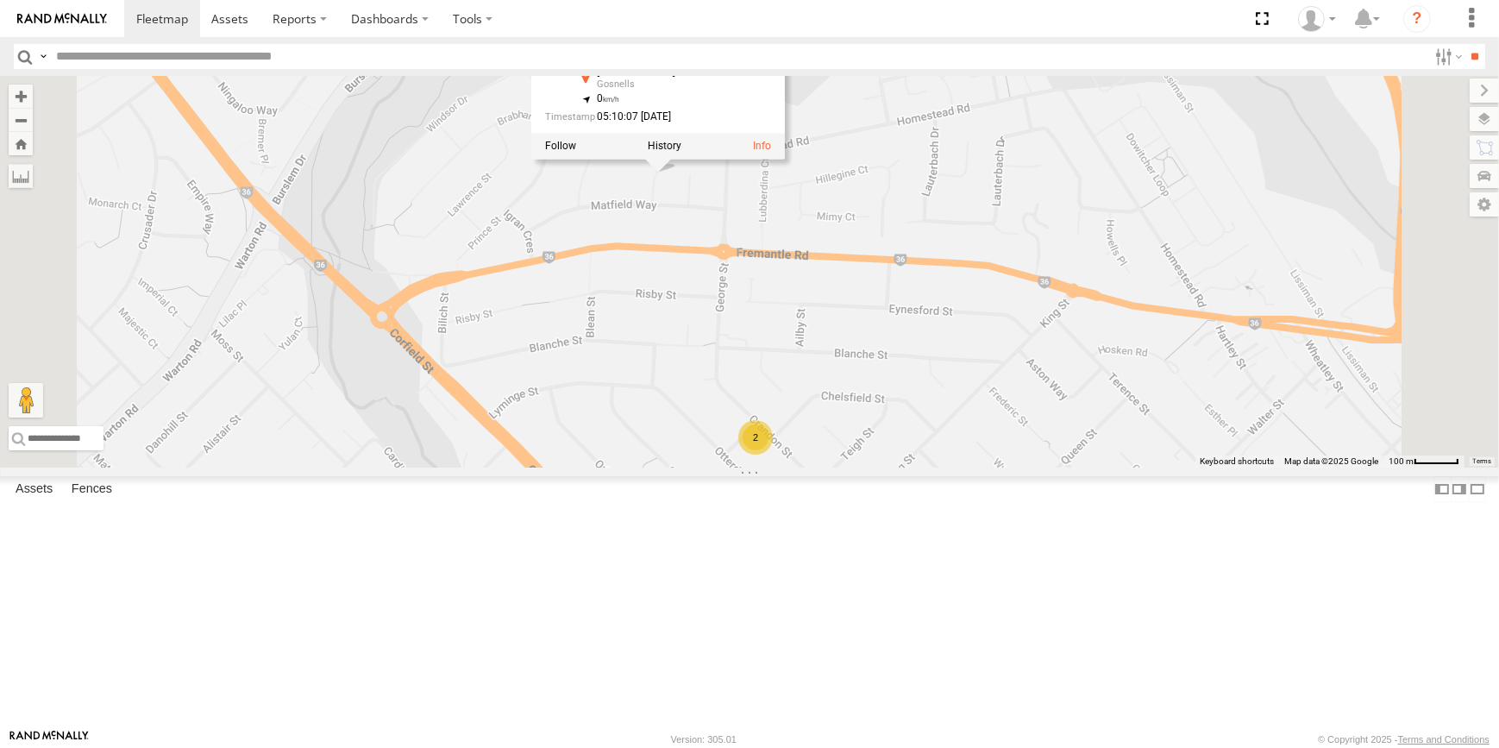
click at [891, 352] on div "CV106 - Spare CV213 - [PERSON_NAME] CV132 - [PERSON_NAME] CV381 - MRRC CV210 - …" at bounding box center [749, 272] width 1499 height 392
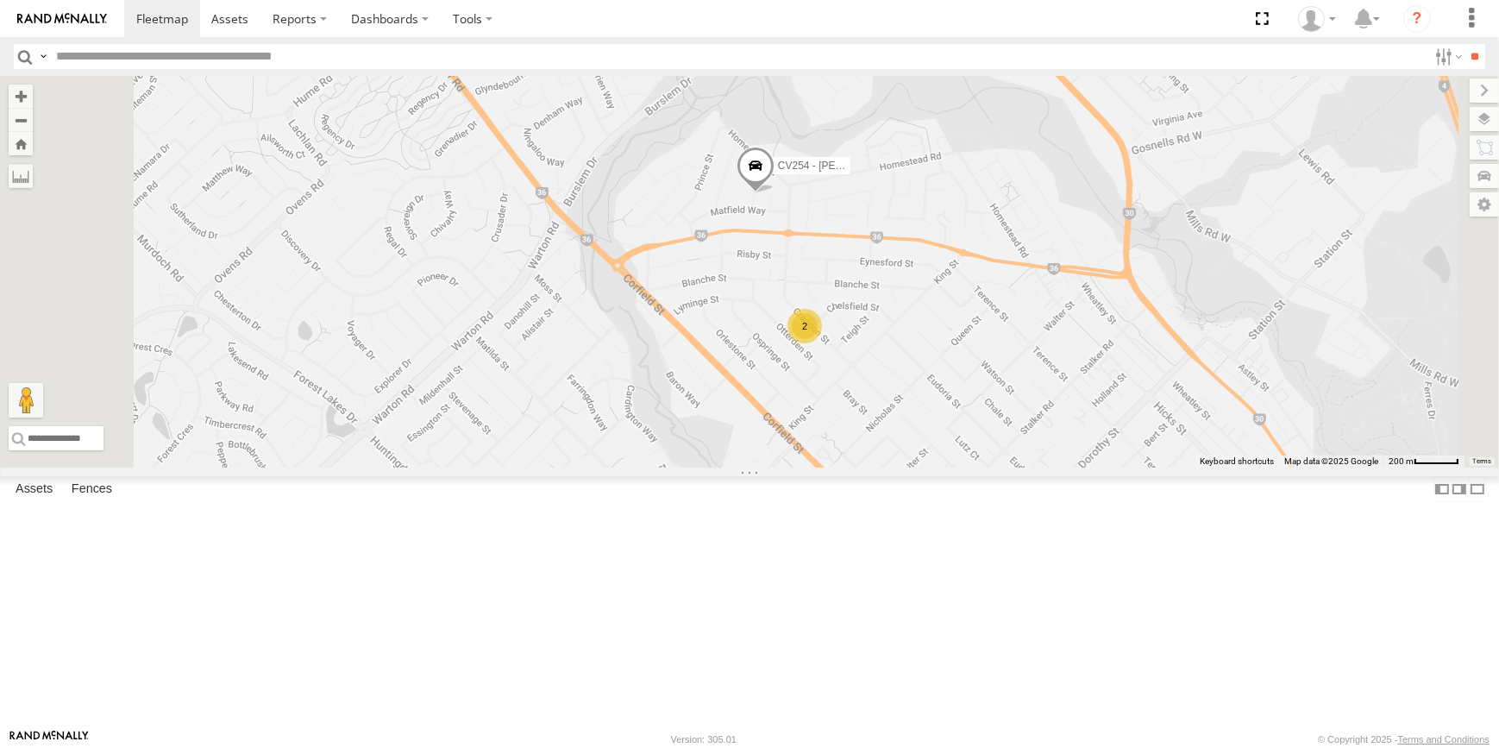
drag, startPoint x: 860, startPoint y: 431, endPoint x: 969, endPoint y: 430, distance: 108.7
click at [969, 430] on div "CV106 - Spare CV213 - [PERSON_NAME] CV132 - [PERSON_NAME] CV381 - MRRC CV210 - …" at bounding box center [749, 272] width 1499 height 392
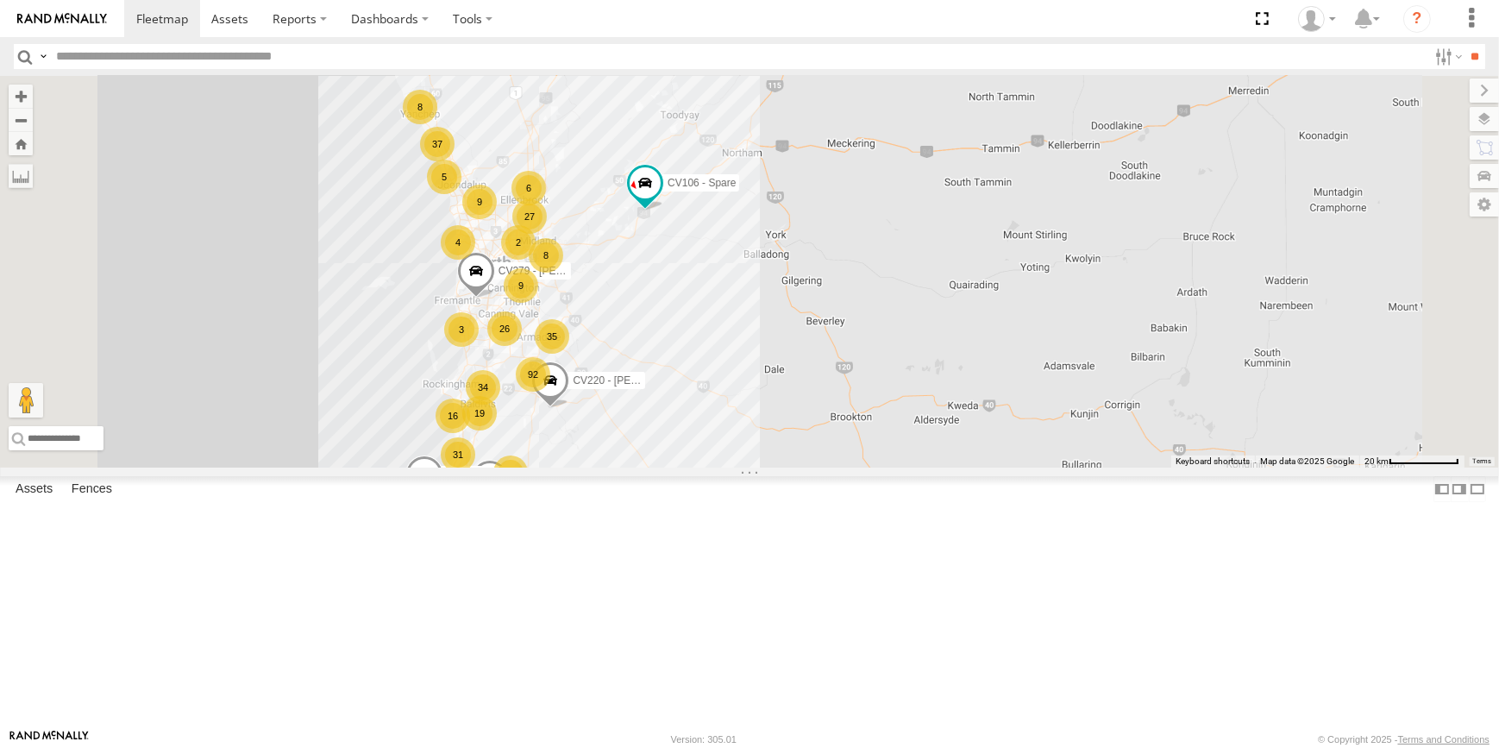
drag, startPoint x: 867, startPoint y: 248, endPoint x: 896, endPoint y: 436, distance: 190.3
click at [896, 435] on div "CV106 - Spare CV132 - [PERSON_NAME] CV381 - MRRC CV210 - [PERSON_NAME] CV283 - …" at bounding box center [749, 272] width 1499 height 392
